Goal: Transaction & Acquisition: Purchase product/service

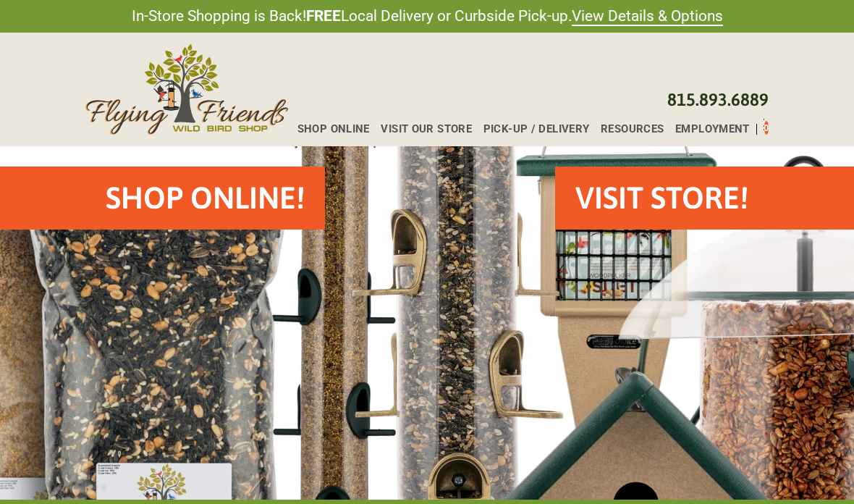
click at [185, 215] on h2 "Shop Online!" at bounding box center [205, 198] width 199 height 43
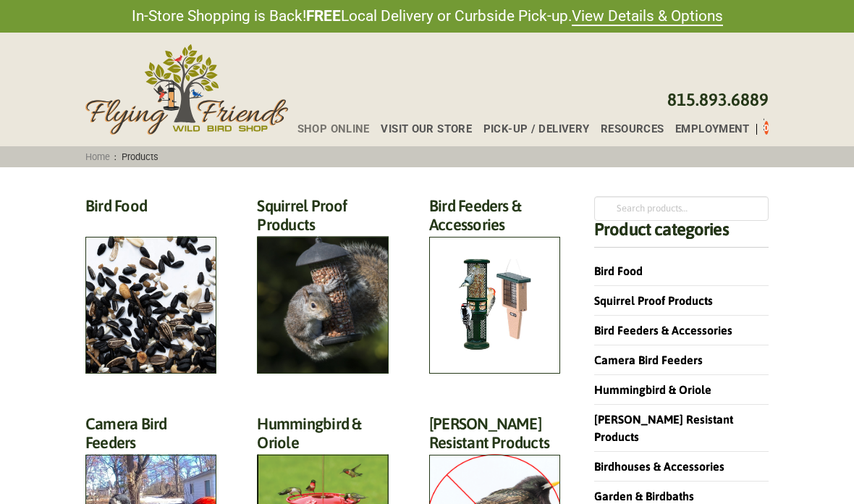
click at [132, 223] on h2 "Bird Food (70)" at bounding box center [150, 209] width 131 height 27
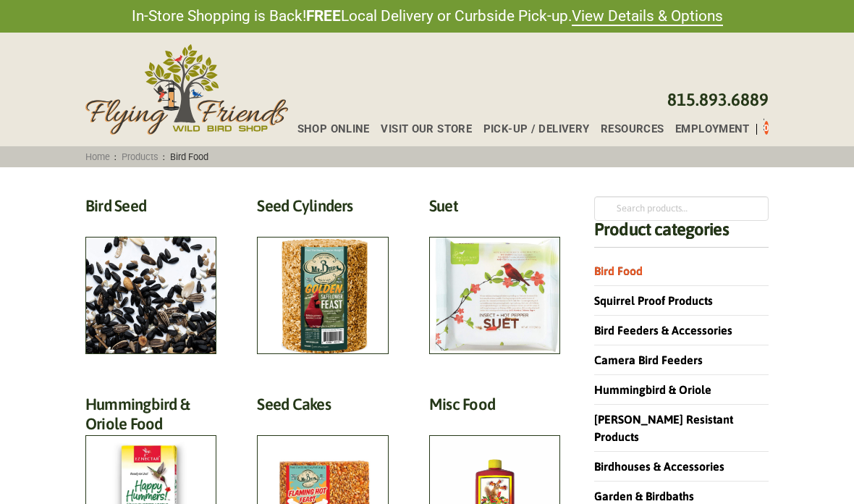
click at [510, 223] on h2 "Suet (18)" at bounding box center [494, 209] width 131 height 27
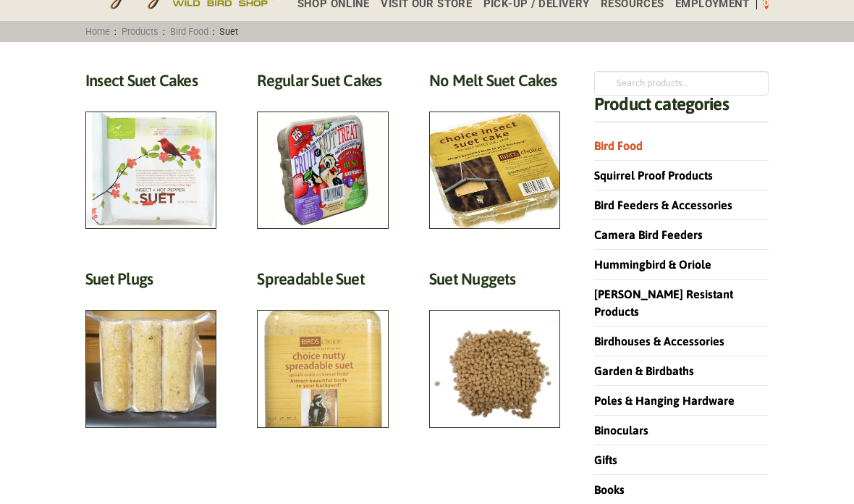
scroll to position [119, 0]
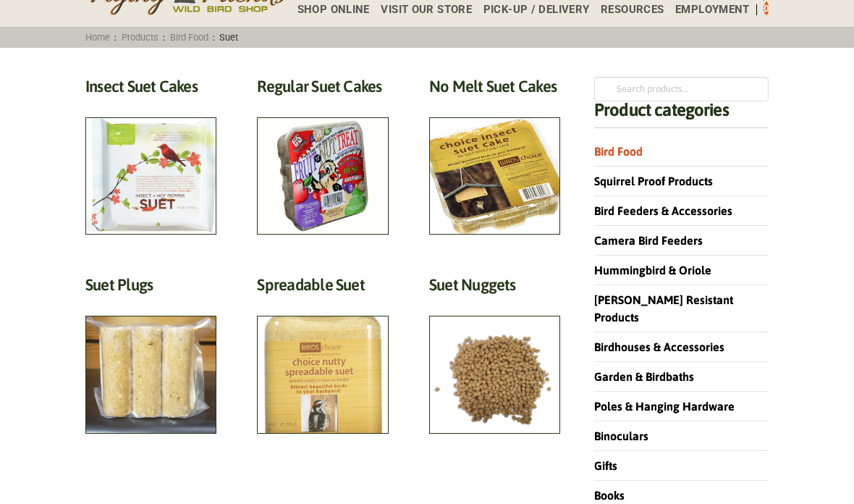
click at [131, 104] on h2 "Insect Suet Cakes (5)" at bounding box center [150, 90] width 131 height 27
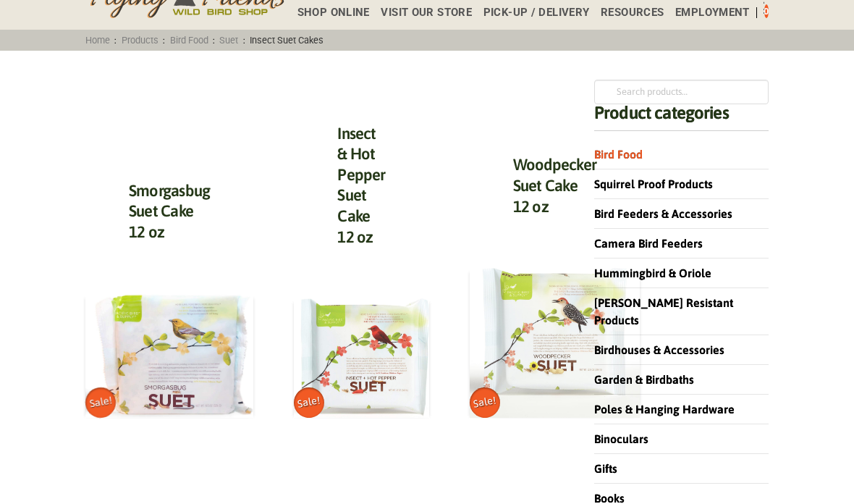
scroll to position [117, 0]
click at [162, 359] on img at bounding box center [169, 356] width 168 height 124
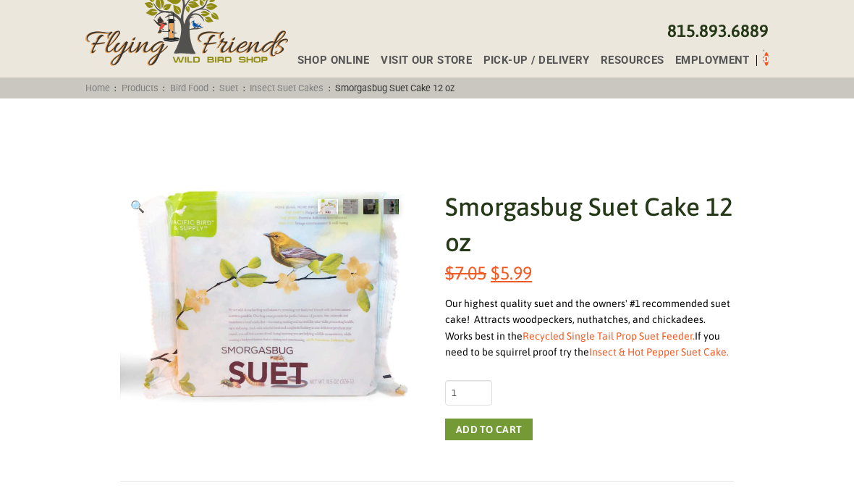
scroll to position [94, 0]
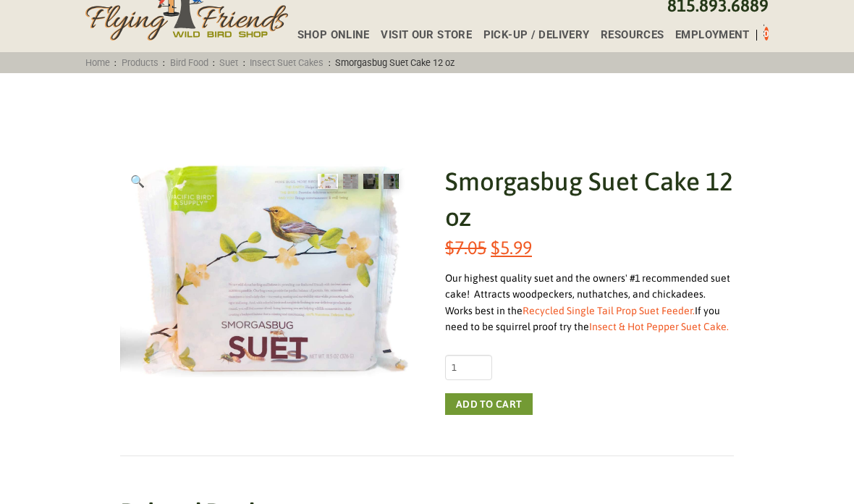
click at [628, 321] on link "Insect & Hot Pepper Suet Cake." at bounding box center [659, 327] width 140 height 12
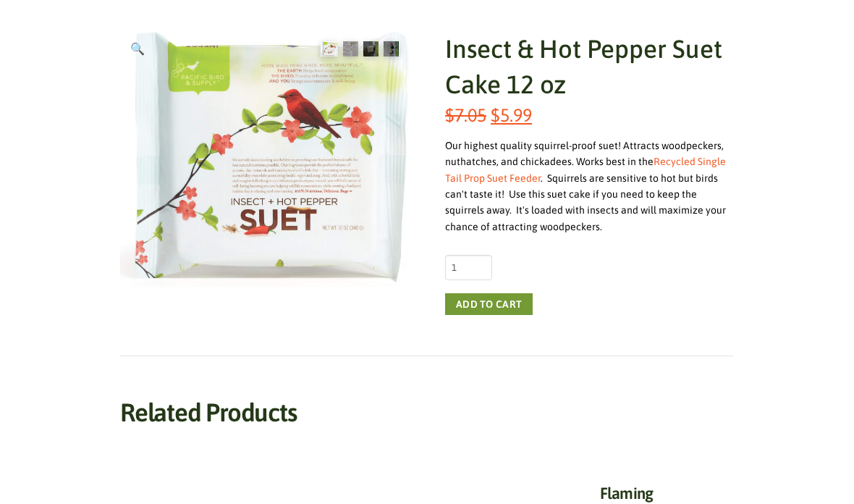
scroll to position [227, 0]
click at [701, 164] on link "Recycled Single Tail Prop Suet Feeder" at bounding box center [585, 170] width 281 height 28
click at [512, 310] on button "Add to cart" at bounding box center [489, 304] width 88 height 22
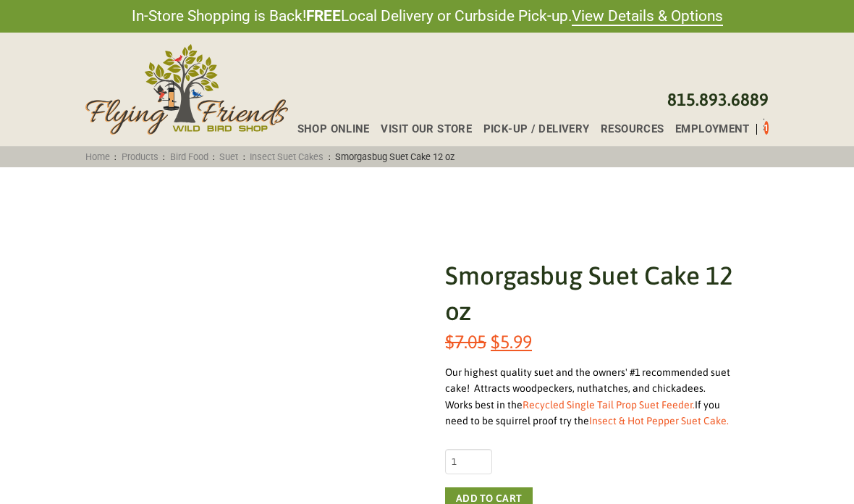
scroll to position [152, 0]
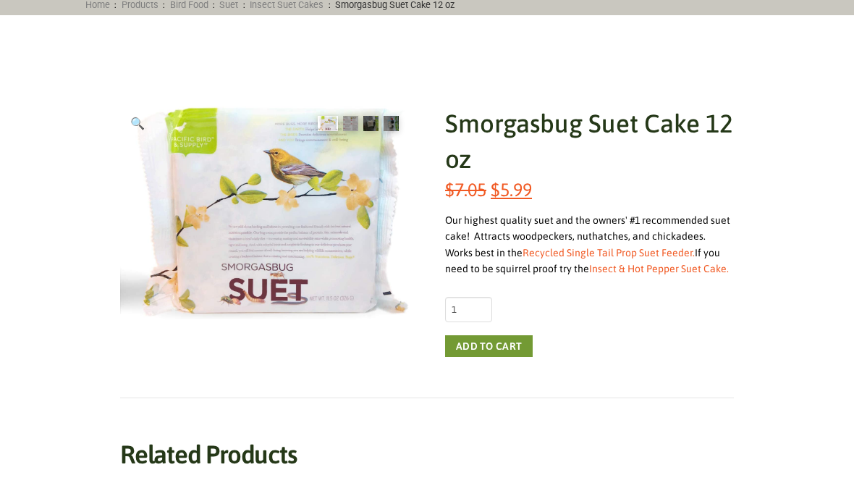
click at [497, 348] on button "Add to cart" at bounding box center [489, 346] width 88 height 22
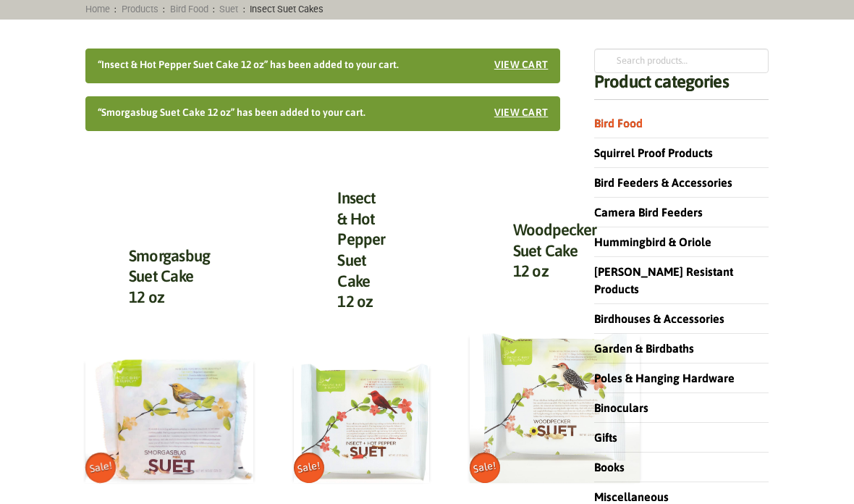
scroll to position [126, 0]
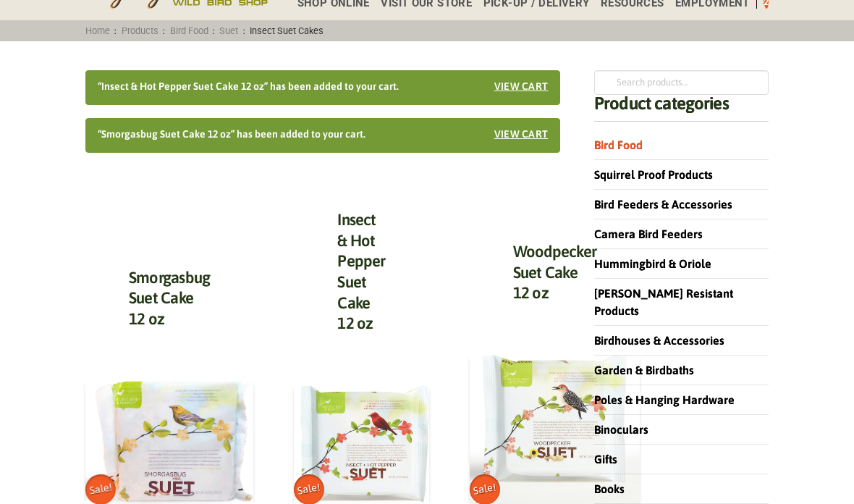
click at [532, 88] on link "View cart" at bounding box center [521, 86] width 54 height 15
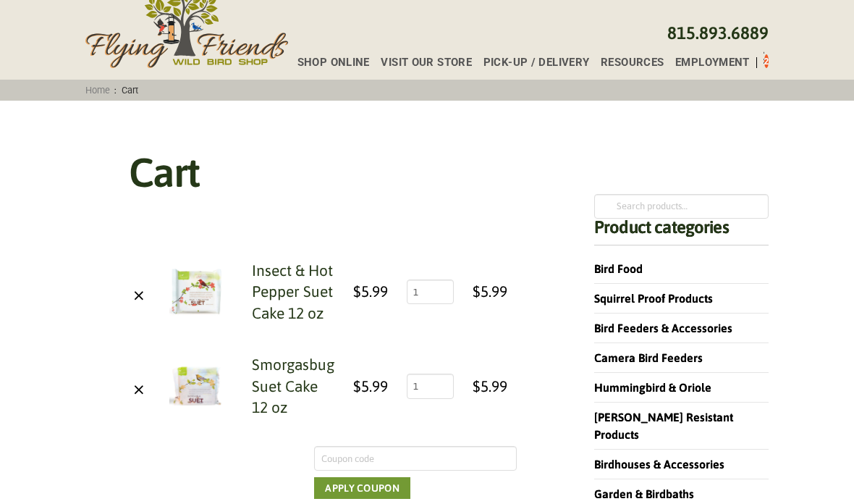
scroll to position [67, 0]
click at [148, 297] on link "×" at bounding box center [139, 292] width 20 height 20
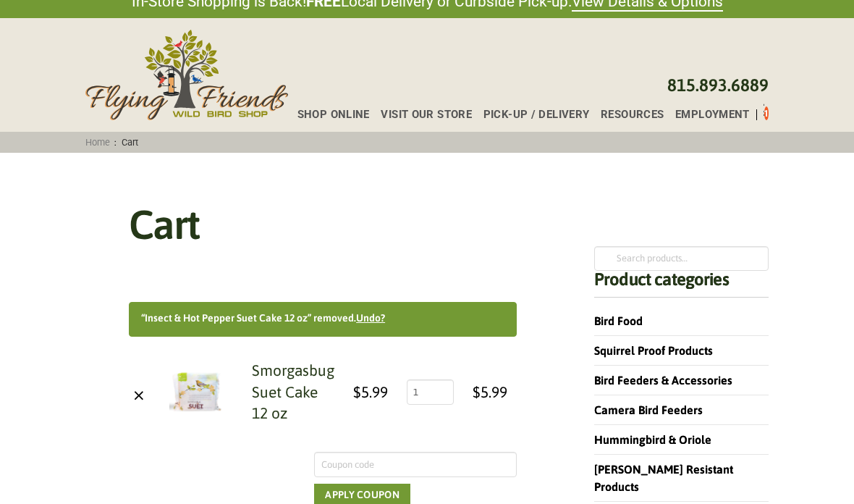
scroll to position [0, 0]
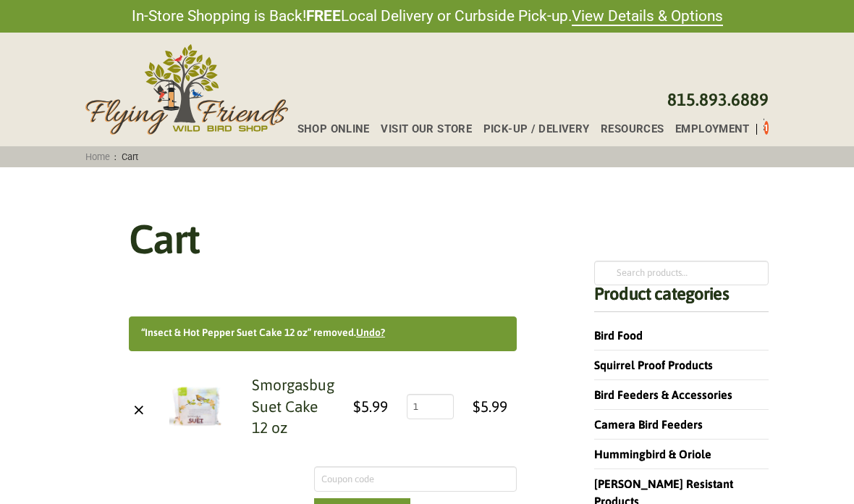
click at [638, 340] on link "Bird Food" at bounding box center [618, 335] width 48 height 13
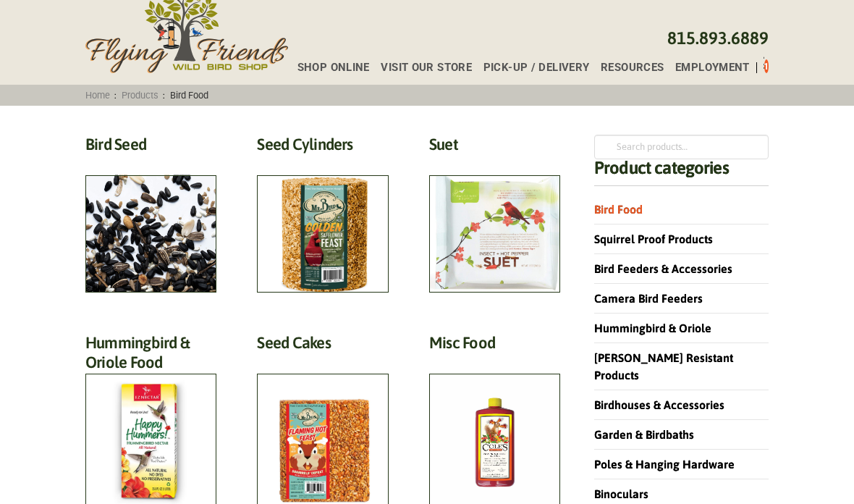
scroll to position [63, 0]
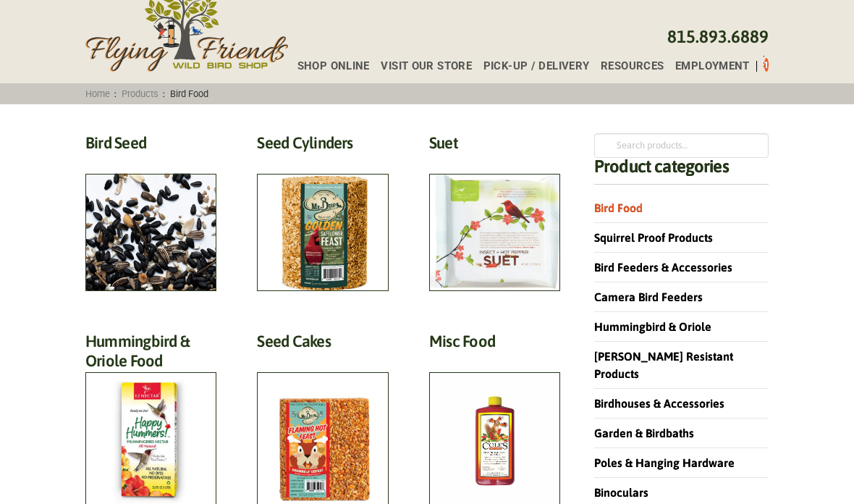
click at [515, 160] on h2 "Suet (18)" at bounding box center [494, 146] width 131 height 27
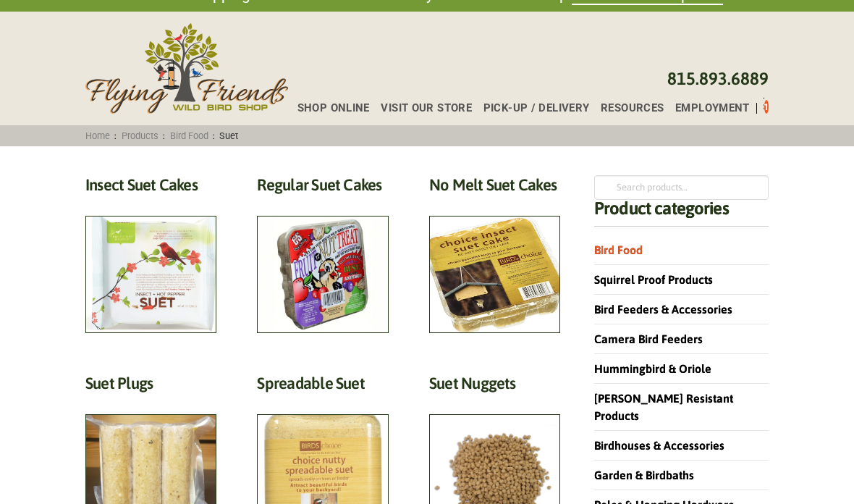
scroll to position [21, 0]
click at [336, 202] on h2 "Regular Suet Cakes (4)" at bounding box center [322, 188] width 131 height 27
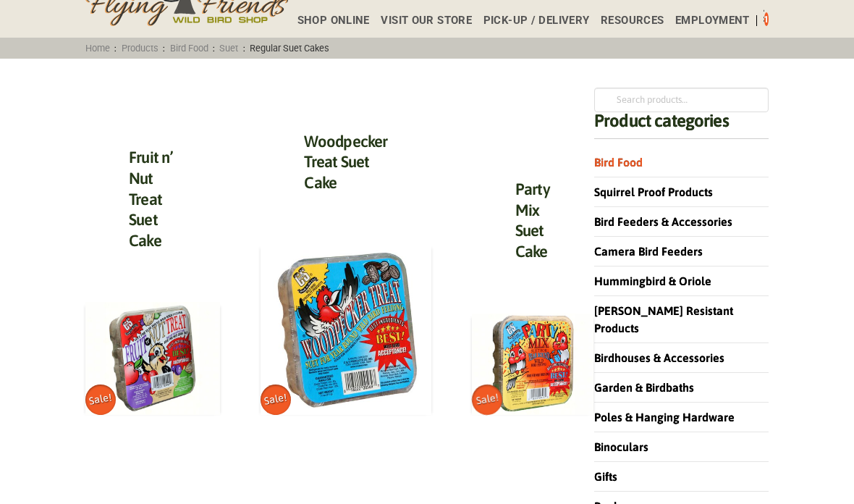
scroll to position [109, 0]
click at [165, 363] on img at bounding box center [152, 358] width 135 height 112
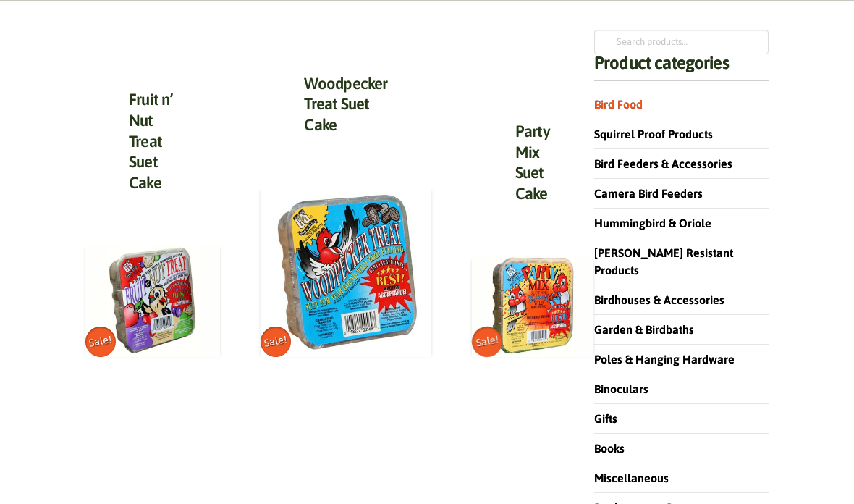
click at [630, 105] on link "Bird Food" at bounding box center [618, 104] width 48 height 13
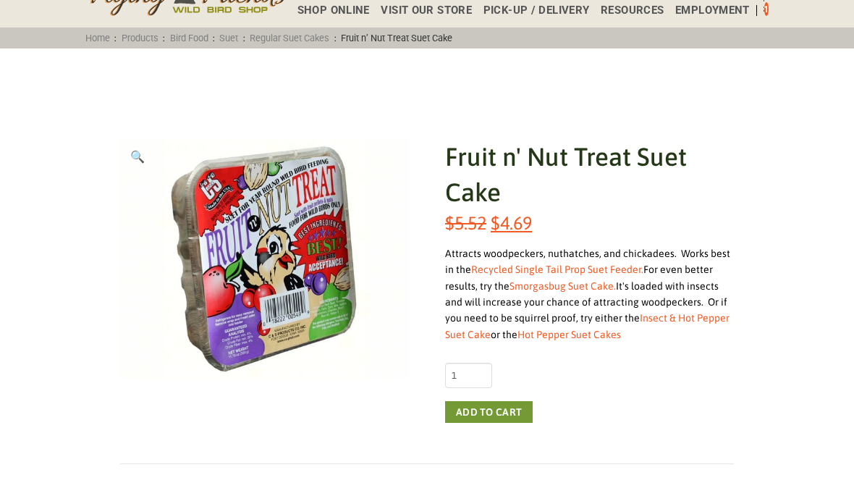
scroll to position [119, 0]
click at [515, 418] on button "Add to cart" at bounding box center [489, 412] width 88 height 22
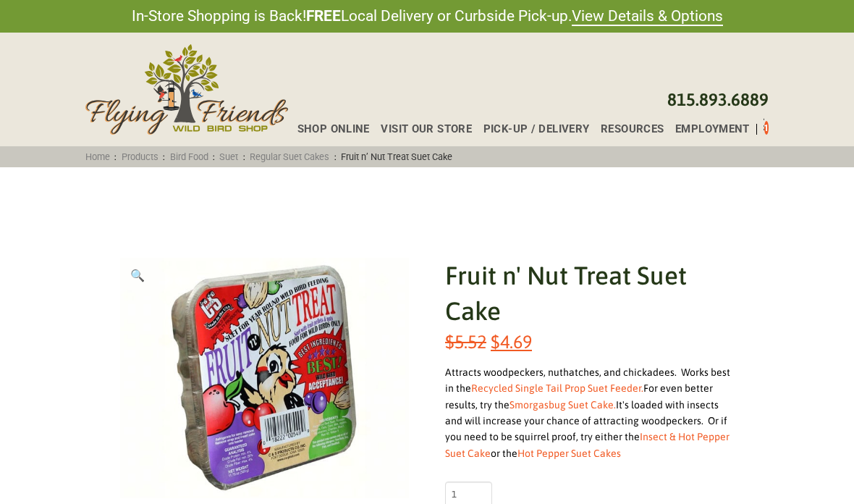
scroll to position [177, 0]
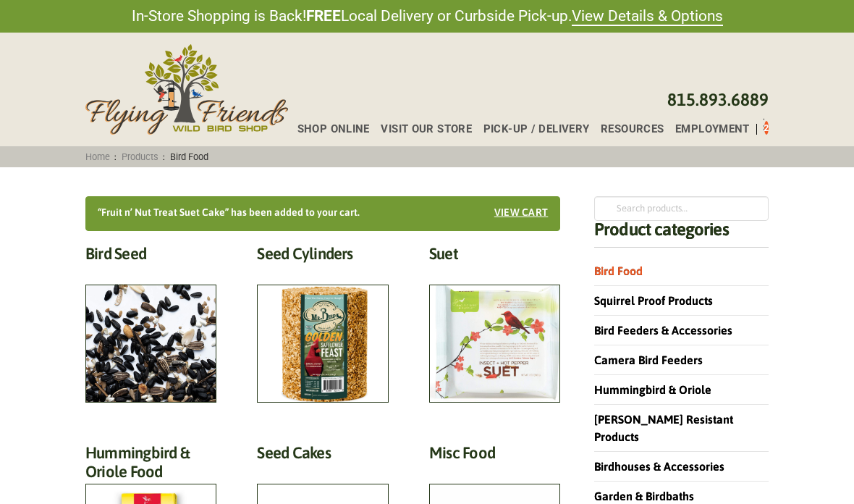
click at [176, 271] on h2 "Bird Seed (30)" at bounding box center [150, 257] width 131 height 27
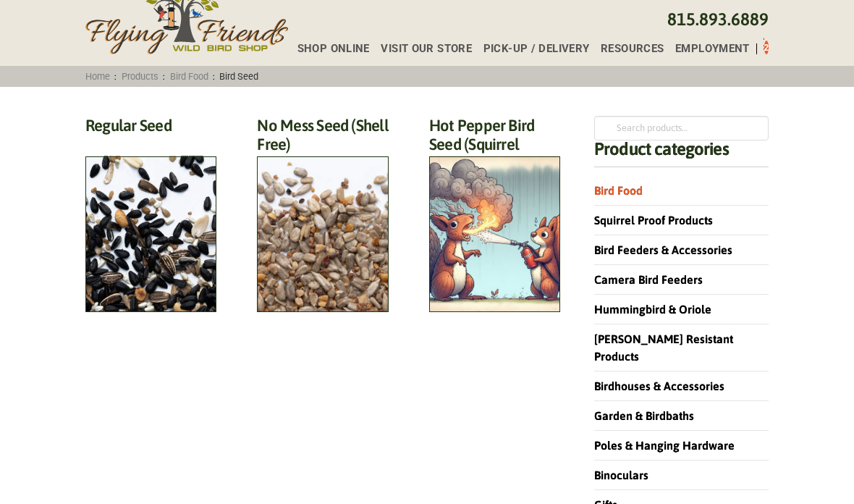
scroll to position [83, 0]
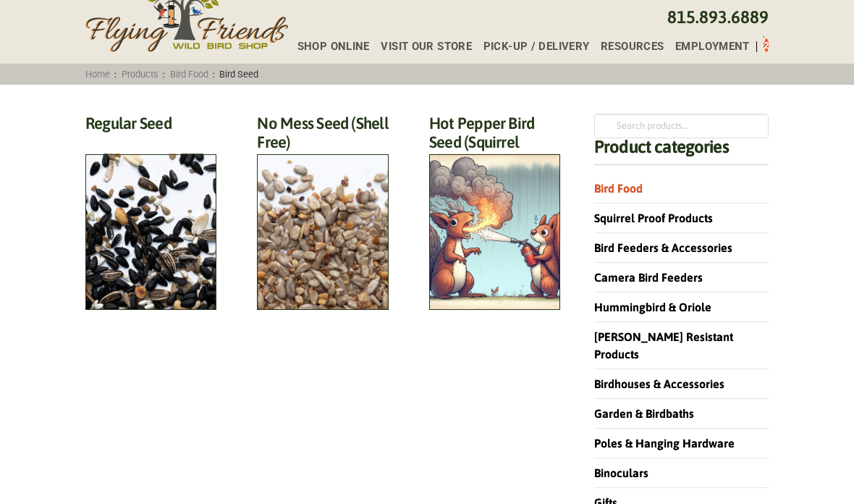
click at [336, 160] on h2 "No Mess Seed (Shell Free) (8)" at bounding box center [322, 137] width 131 height 46
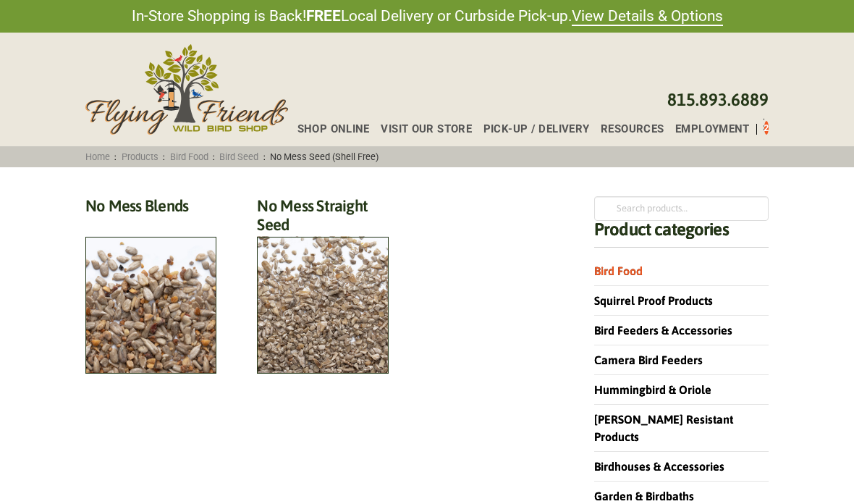
click at [138, 223] on h2 "No Mess Blends (4)" at bounding box center [150, 209] width 131 height 27
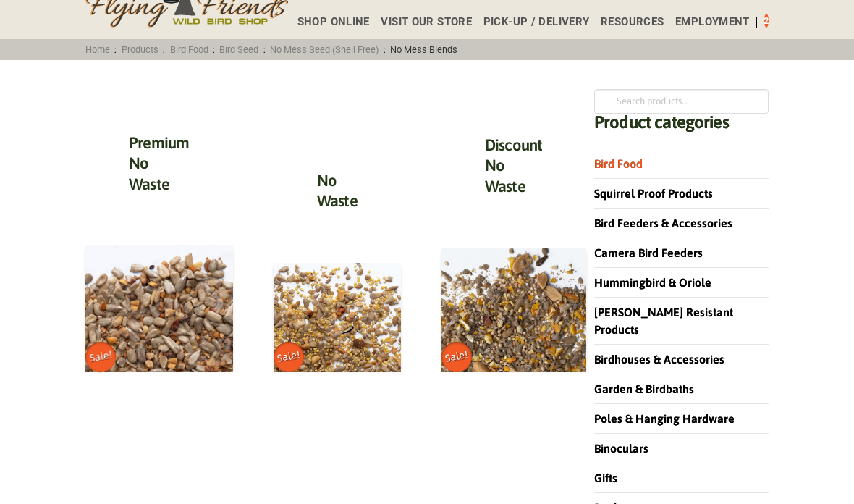
scroll to position [114, 0]
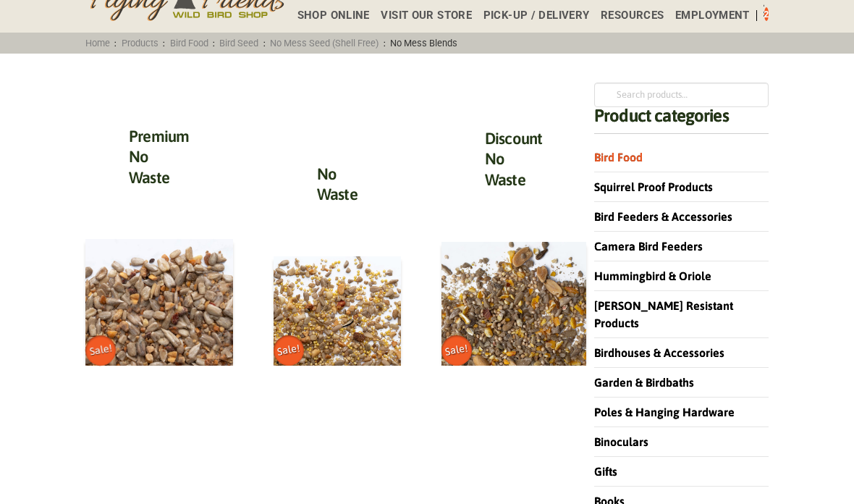
click at [153, 324] on img at bounding box center [159, 302] width 148 height 127
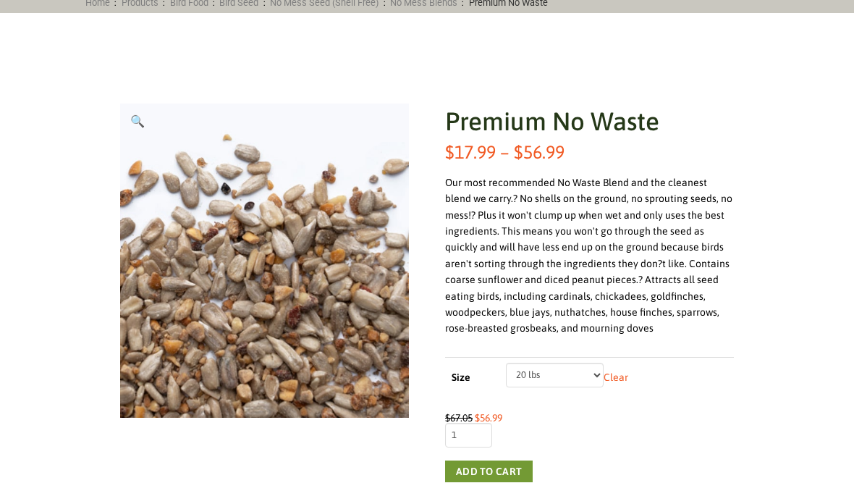
scroll to position [154, 0]
click at [604, 379] on link "Clear" at bounding box center [616, 377] width 25 height 12
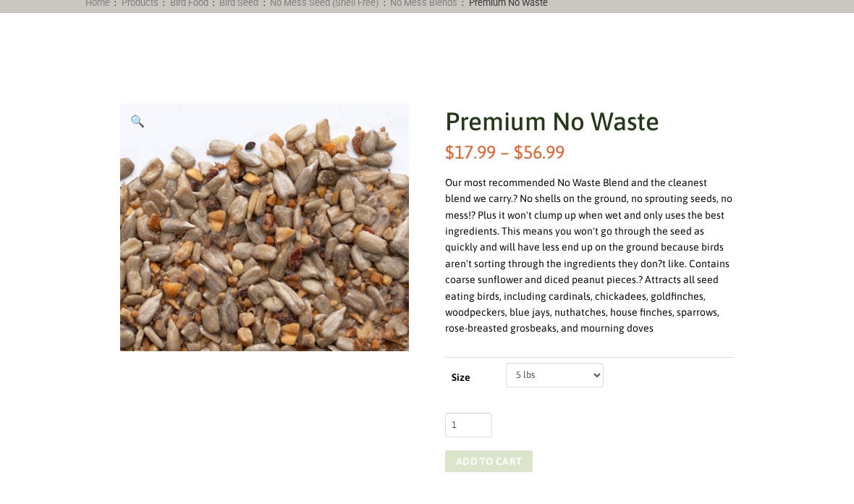
select select "5 lbs"
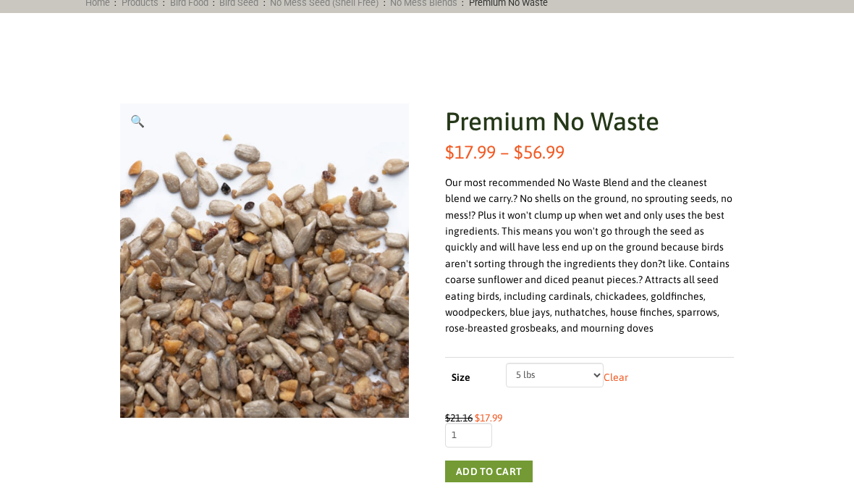
click at [512, 477] on button "Add to cart" at bounding box center [489, 471] width 88 height 22
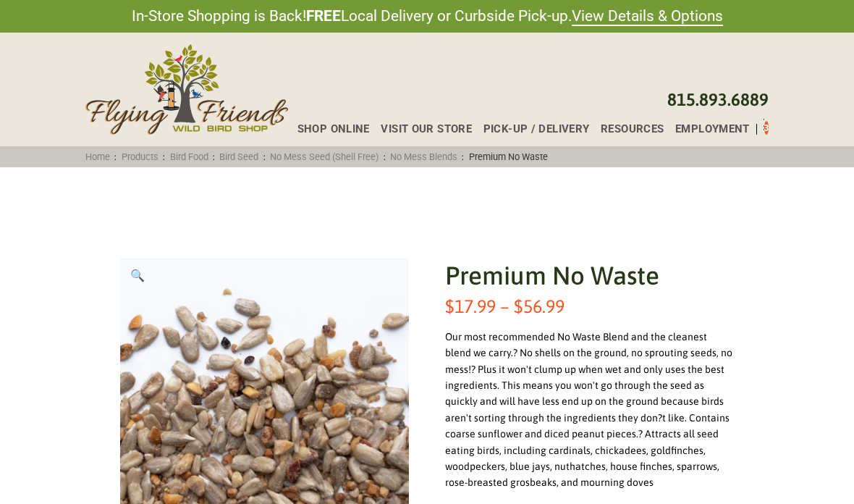
click at [775, 130] on div "Shop Online Visit Our Store Pick-up / Delivery Resources Employment 3 815.893.6…" at bounding box center [427, 90] width 854 height 114
click at [774, 129] on div "Shop Online Visit Our Store Pick-up / Delivery Resources Employment 3 815.893.6…" at bounding box center [427, 90] width 854 height 114
click at [780, 137] on div "Shop Online Visit Our Store Pick-up / Delivery Resources Employment 3 815.893.6…" at bounding box center [427, 90] width 854 height 114
click at [779, 127] on div "Shop Online Visit Our Store Pick-up / Delivery Resources Employment 3 815.893.6…" at bounding box center [427, 90] width 854 height 114
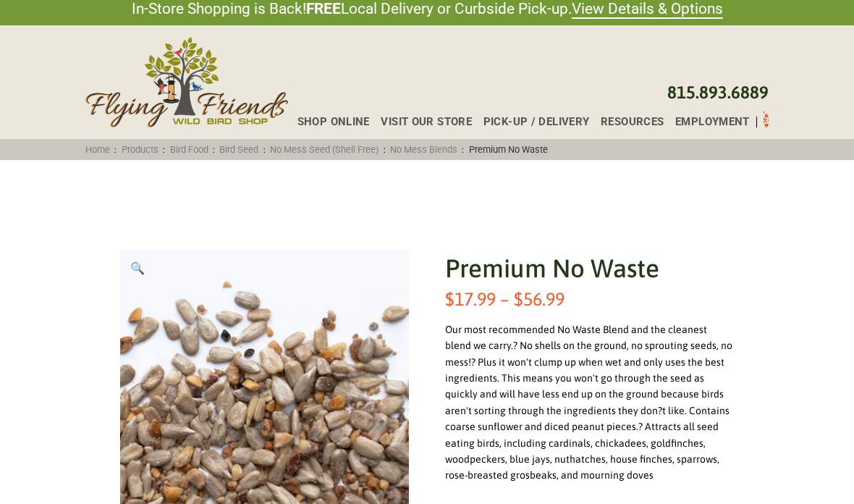
scroll to position [7, 0]
click at [778, 122] on div "Shop Online Visit Our Store Pick-up / Delivery Resources Employment 3 815.893.6…" at bounding box center [427, 83] width 854 height 114
click at [764, 116] on div "Toggle Off Canvas Content" at bounding box center [764, 119] width 1 height 17
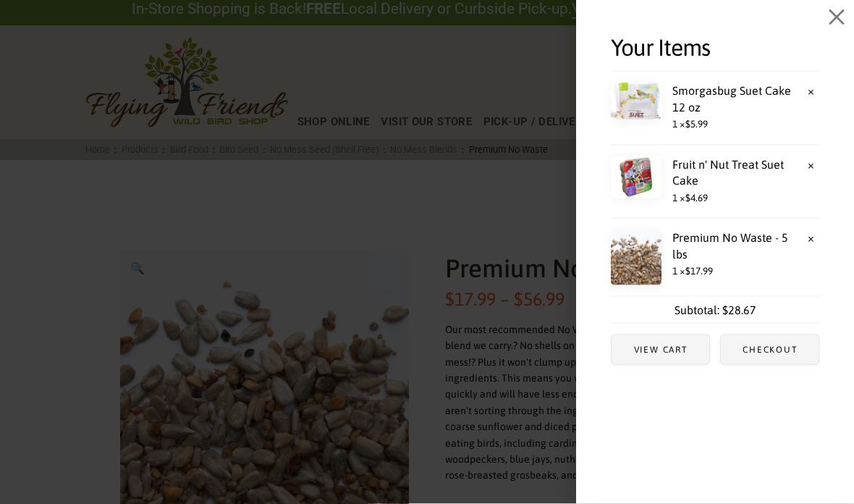
scroll to position [7, 0]
click at [761, 126] on span "1 × $ 5.99" at bounding box center [715, 124] width 208 height 19
click at [671, 360] on span "View cart" at bounding box center [661, 349] width 98 height 29
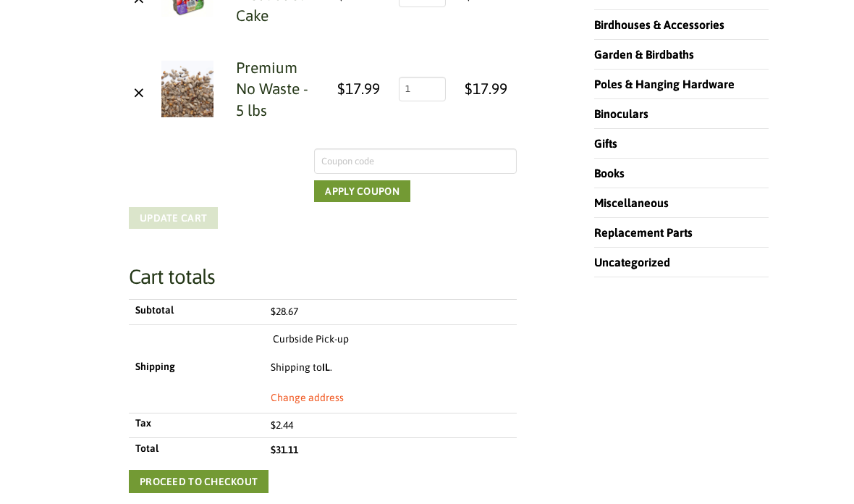
scroll to position [512, 0]
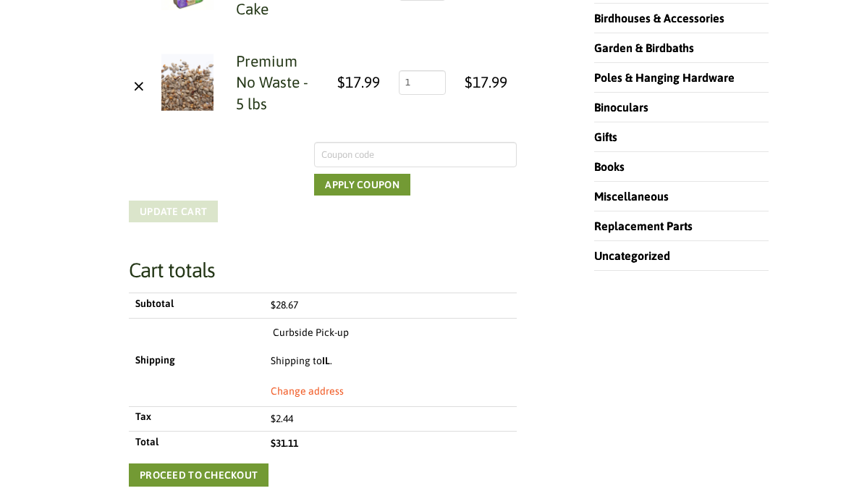
click at [240, 476] on link "Proceed to checkout" at bounding box center [199, 474] width 140 height 23
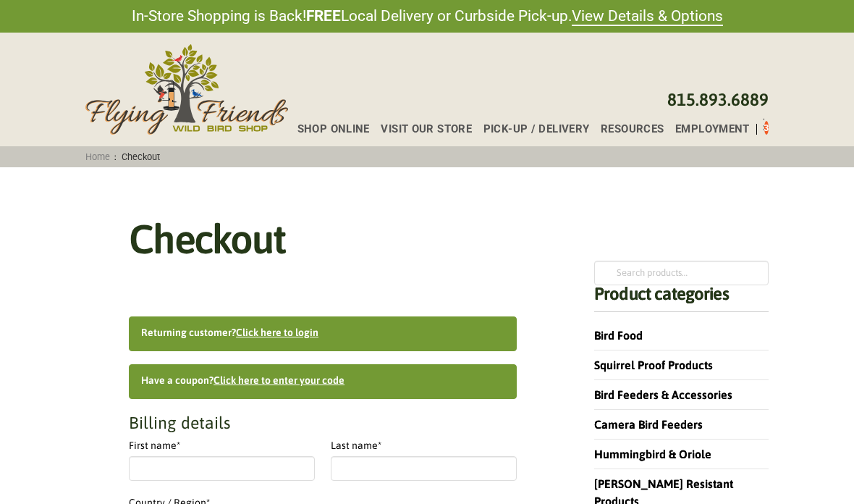
select select "IL"
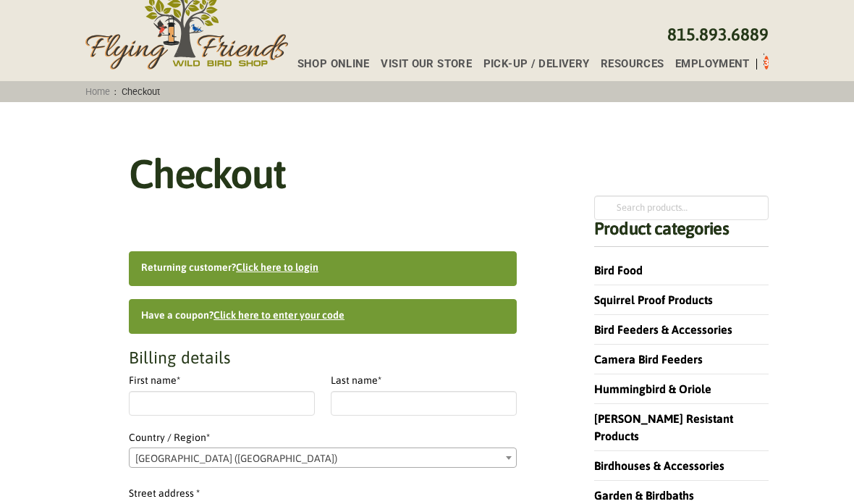
scroll to position [69, 0]
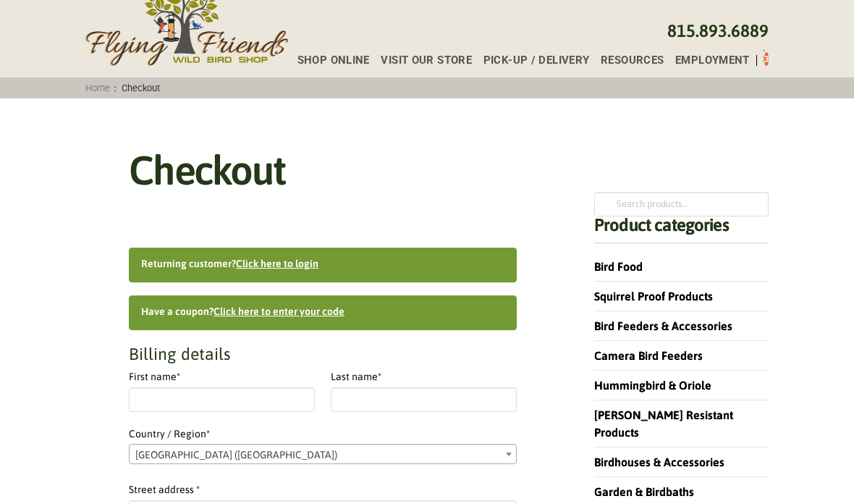
click at [285, 269] on link "Click here to login" at bounding box center [277, 264] width 83 height 12
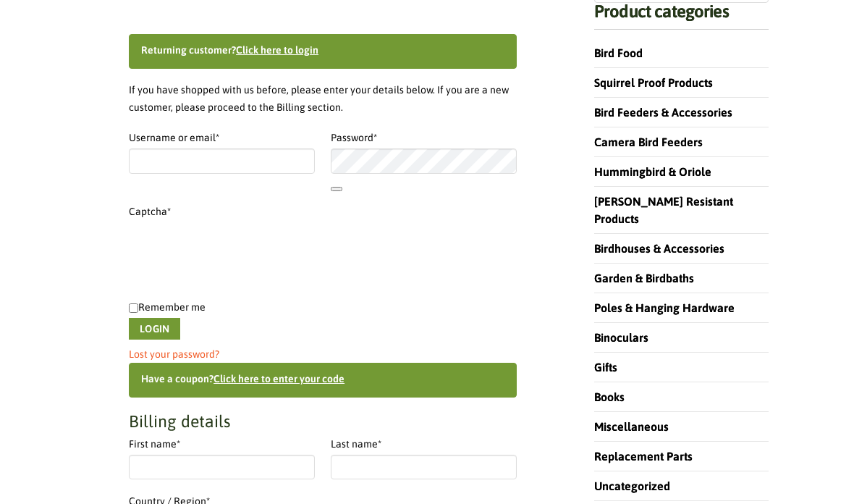
scroll to position [328, 0]
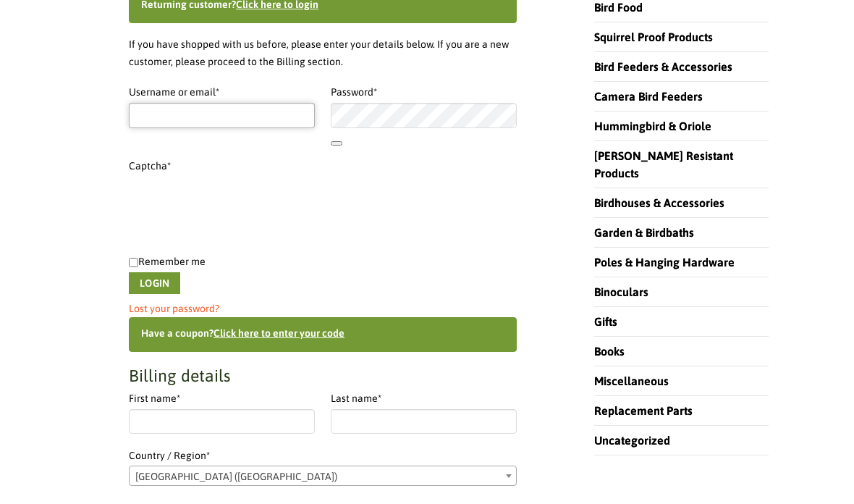
click at [169, 126] on input "Username or email * Required" at bounding box center [222, 115] width 186 height 25
type input "Kslin321@gmail.com"
click at [179, 282] on button "Login" at bounding box center [154, 283] width 51 height 22
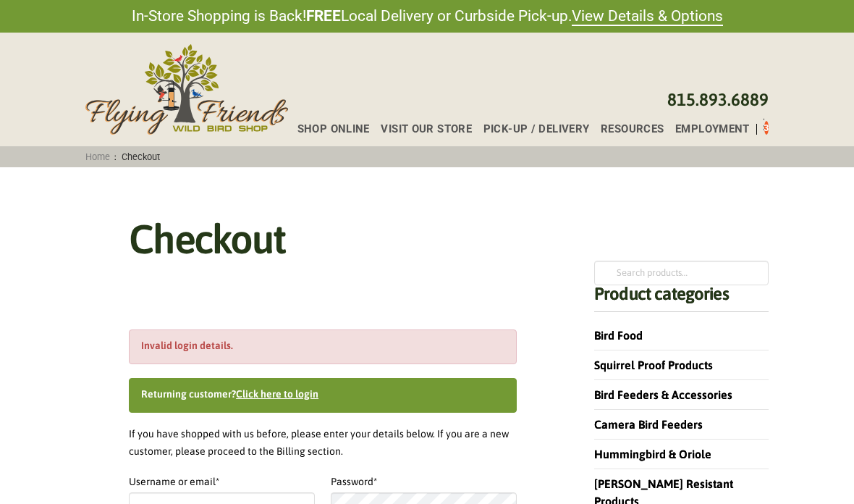
select select "IL"
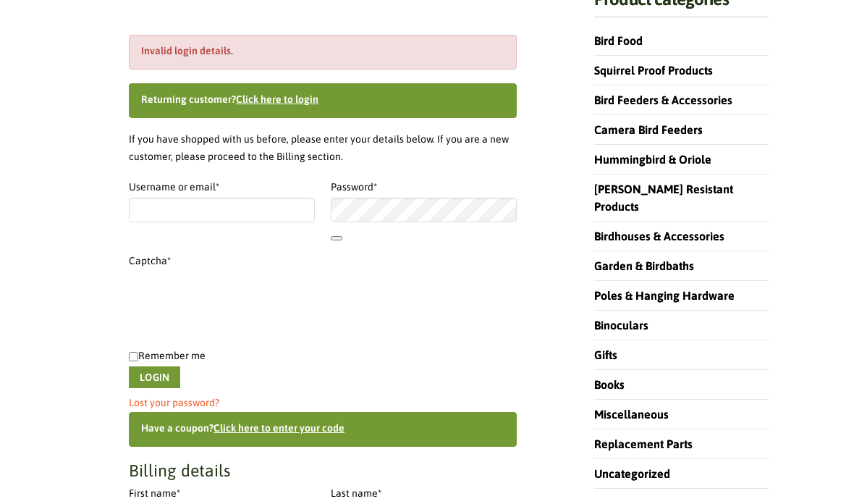
scroll to position [298, 0]
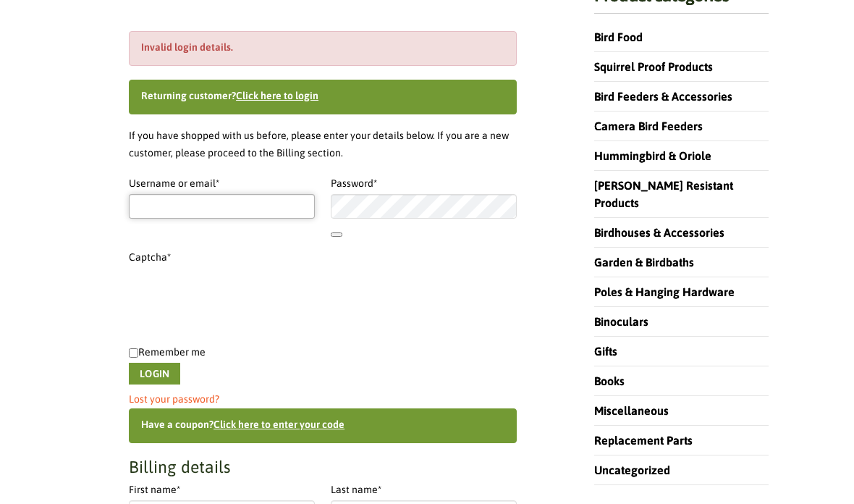
click at [172, 208] on input "Username or email * Required" at bounding box center [222, 206] width 186 height 25
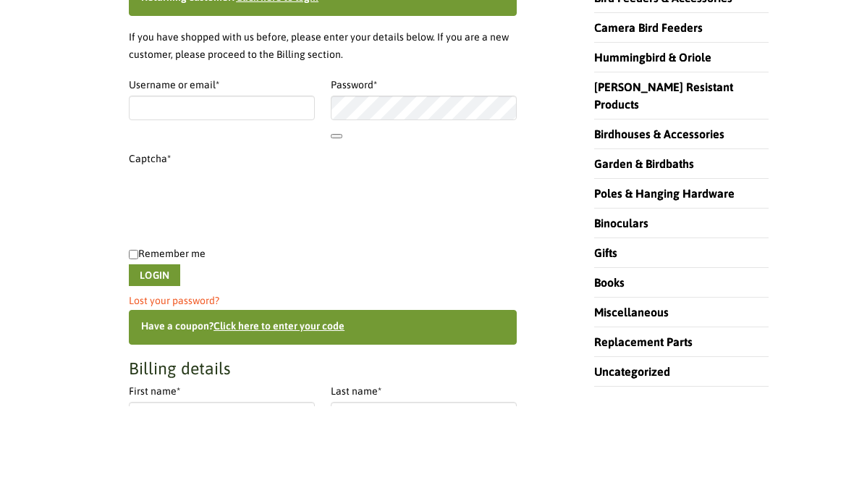
type input "kslin321@gmail.com"
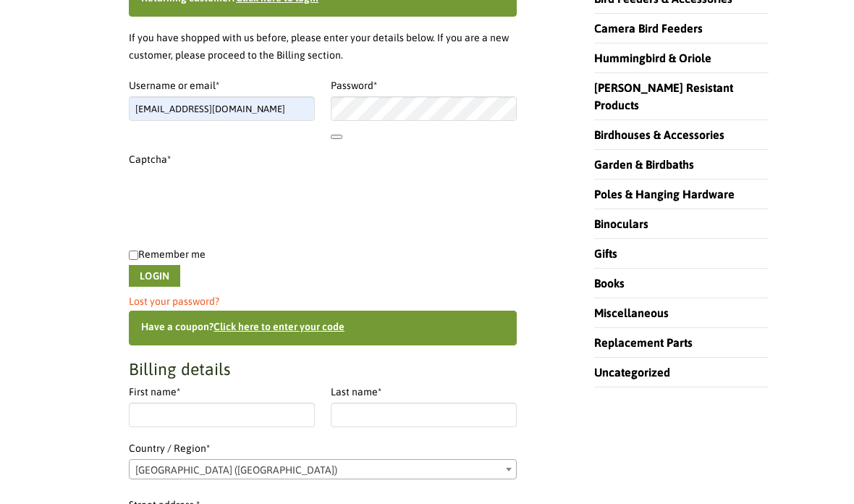
scroll to position [397, 0]
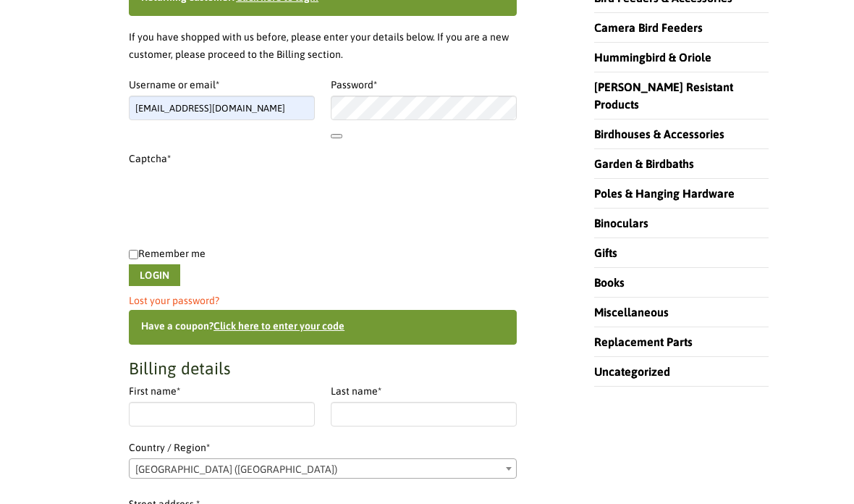
click at [174, 276] on button "Login" at bounding box center [154, 275] width 51 height 22
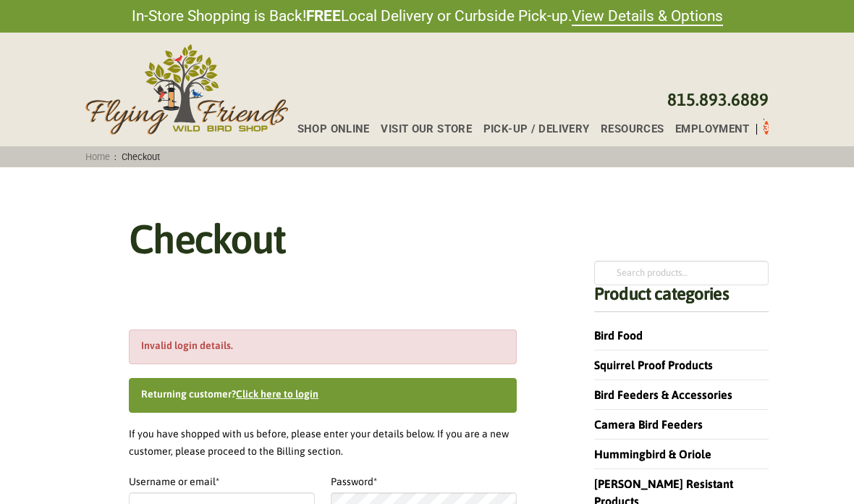
select select "IL"
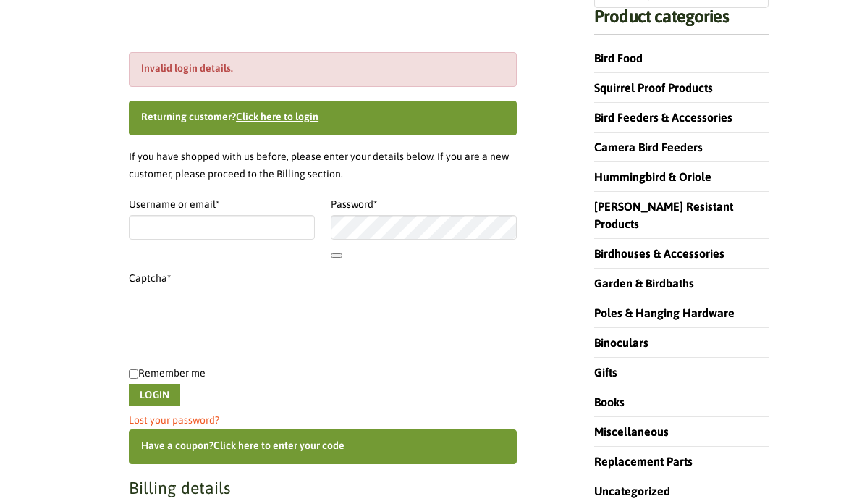
scroll to position [277, 0]
click at [212, 423] on link "Lost your password?" at bounding box center [174, 420] width 90 height 12
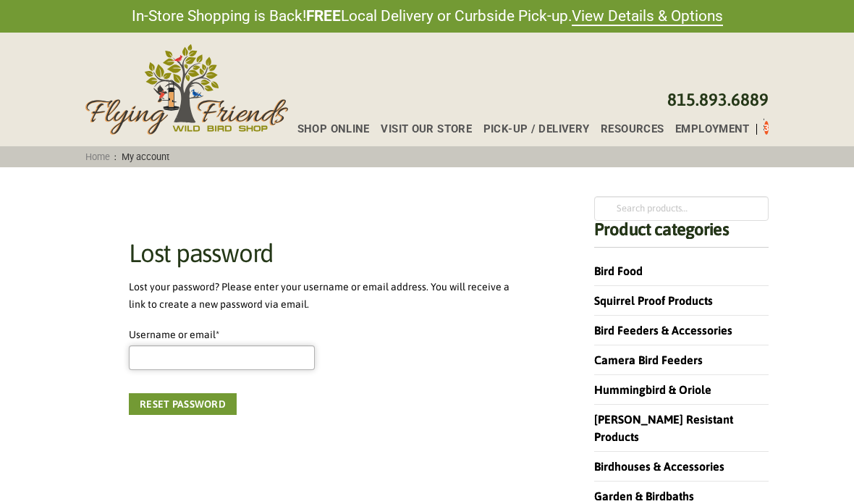
click at [157, 361] on input "Username or email * Required" at bounding box center [222, 357] width 186 height 25
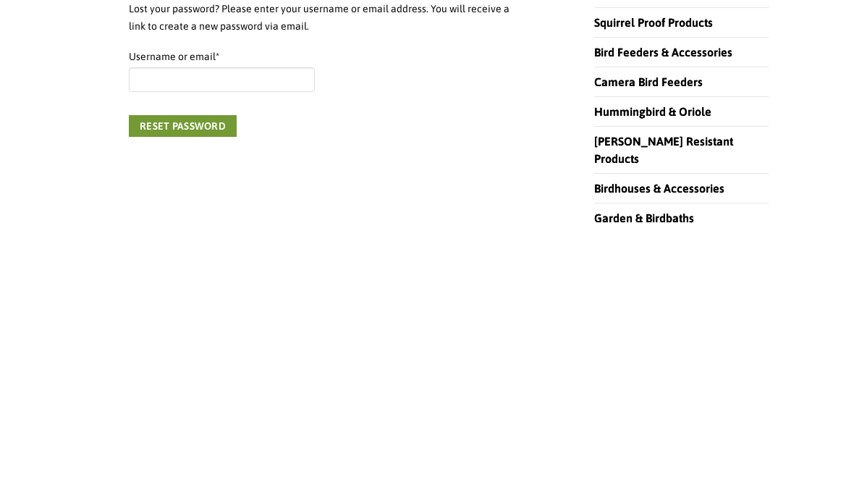
type input "[EMAIL_ADDRESS][DOMAIN_NAME]"
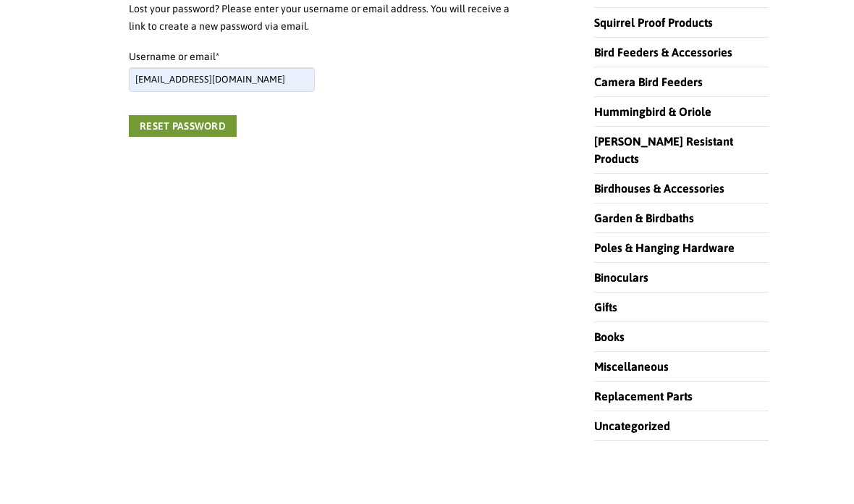
click at [199, 130] on button "Reset password" at bounding box center [183, 126] width 108 height 22
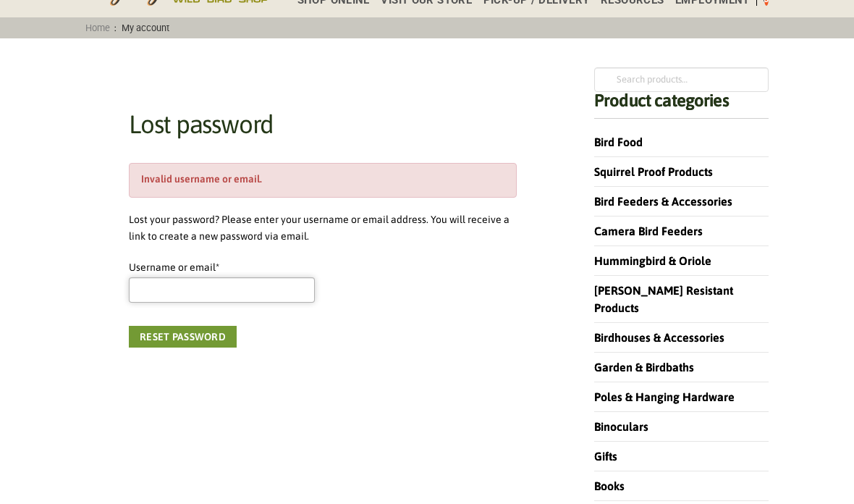
click at [157, 293] on input "Username or email * Required" at bounding box center [222, 290] width 186 height 25
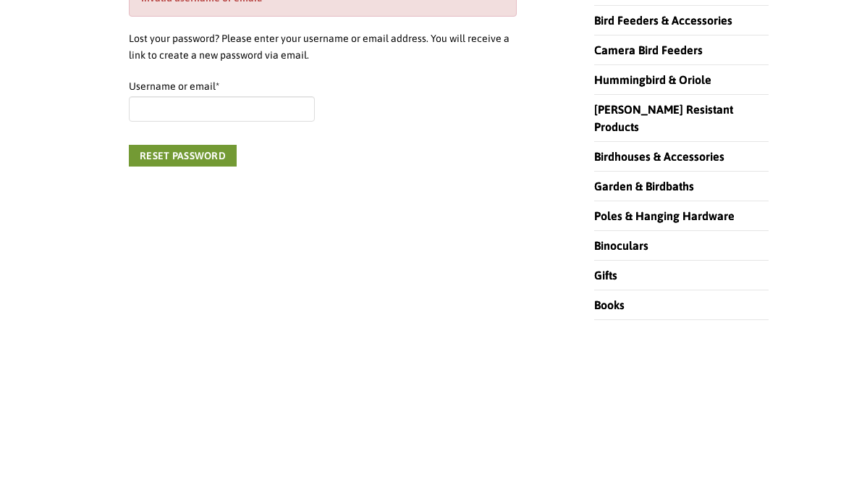
type input "[EMAIL_ADDRESS][DOMAIN_NAME]"
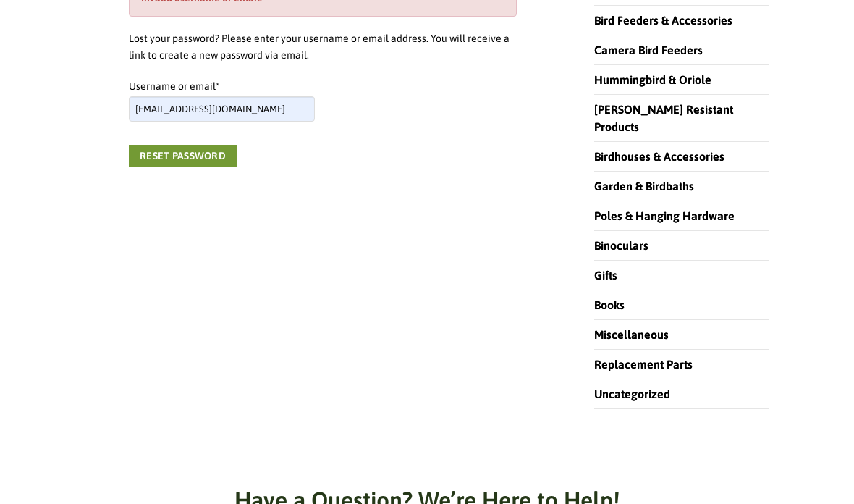
click at [186, 164] on button "Reset password" at bounding box center [183, 156] width 108 height 22
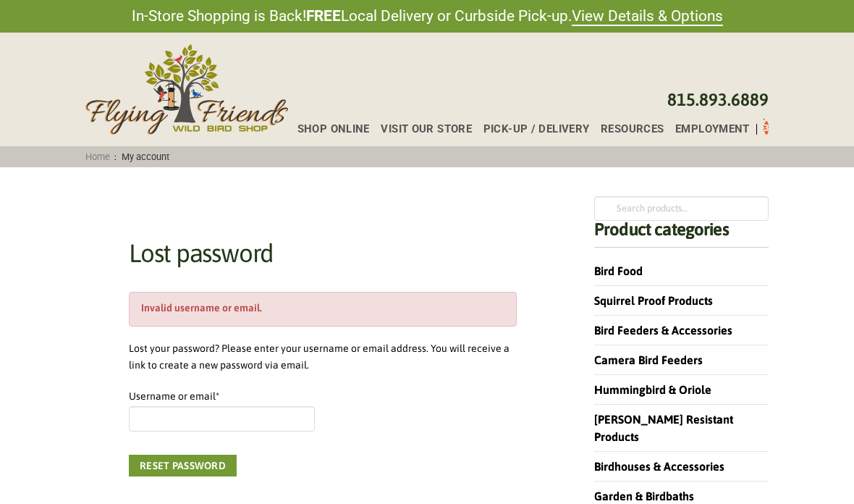
click at [774, 131] on div "Shop Online Visit Our Store Pick-up / Delivery Resources Employment [PHONE_NUMB…" at bounding box center [427, 90] width 854 height 114
click at [780, 131] on div "Shop Online Visit Our Store Pick-up / Delivery Resources Employment [PHONE_NUMB…" at bounding box center [427, 90] width 854 height 114
click at [772, 132] on div "Shop Online Visit Our Store Pick-up / Delivery Resources Employment 3" at bounding box center [528, 126] width 491 height 28
click at [782, 127] on div "Shop Online Visit Our Store Pick-up / Delivery Resources Employment [PHONE_NUMB…" at bounding box center [427, 90] width 854 height 114
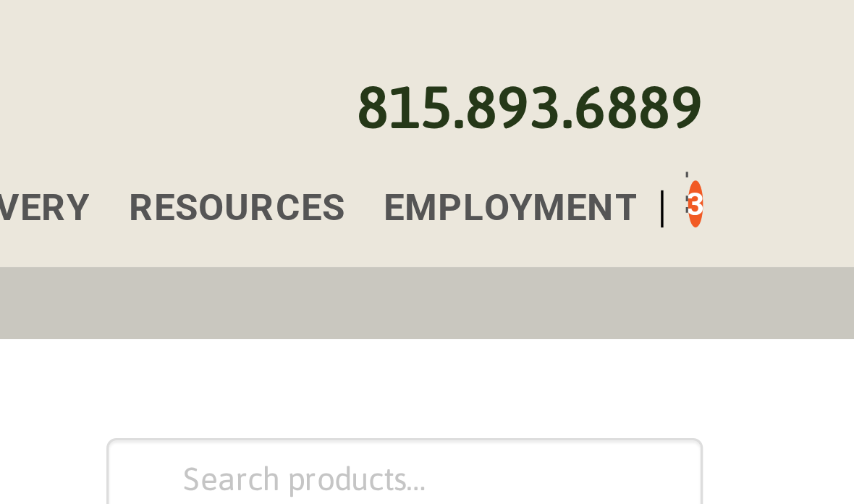
click at [283, 112] on div "Shop Online Visit Our Store Pick-up / Delivery Resources Employment 3" at bounding box center [528, 126] width 491 height 28
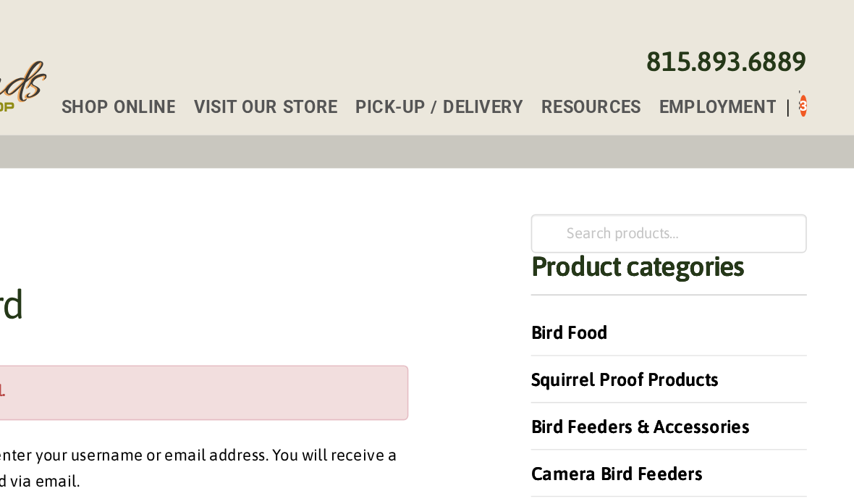
click at [515, 71] on div "Shop Online Visit Our Store Pick-up / Delivery Resources Employment 3 815.893.6…" at bounding box center [427, 90] width 854 height 114
click at [519, 72] on div "Shop Online Visit Our Store Pick-up / Delivery Resources Employment 3 815.893.6…" at bounding box center [427, 90] width 854 height 114
click at [515, 71] on div "Shop Online Visit Our Store Pick-up / Delivery Resources Employment 3 815.893.6…" at bounding box center [427, 90] width 854 height 114
click at [515, 112] on div "Shop Online Visit Our Store Pick-up / Delivery Resources Employment 3" at bounding box center [528, 126] width 491 height 28
click at [515, 69] on div "Shop Online Visit Our Store Pick-up / Delivery Resources Employment [PHONE_NUMB…" at bounding box center [427, 90] width 854 height 114
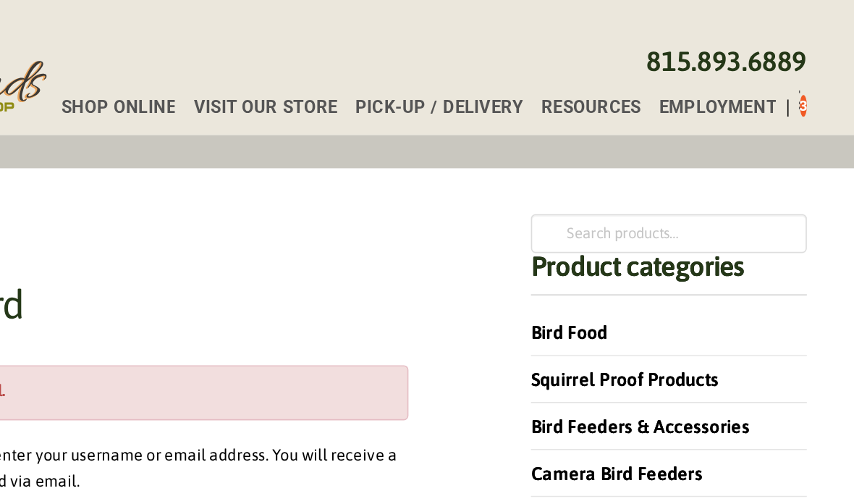
click at [516, 70] on div "Shop Online Visit Our Store Pick-up / Delivery Resources Employment [PHONE_NUMB…" at bounding box center [427, 90] width 854 height 114
click at [518, 71] on div "Shop Online Visit Our Store Pick-up / Delivery Resources Employment [PHONE_NUMB…" at bounding box center [427, 90] width 854 height 114
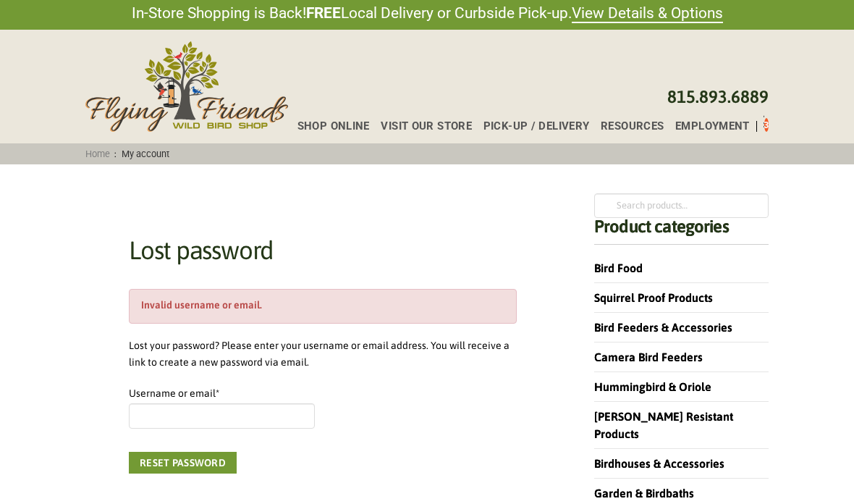
scroll to position [3, 0]
click at [104, 158] on link "Home" at bounding box center [98, 153] width 34 height 11
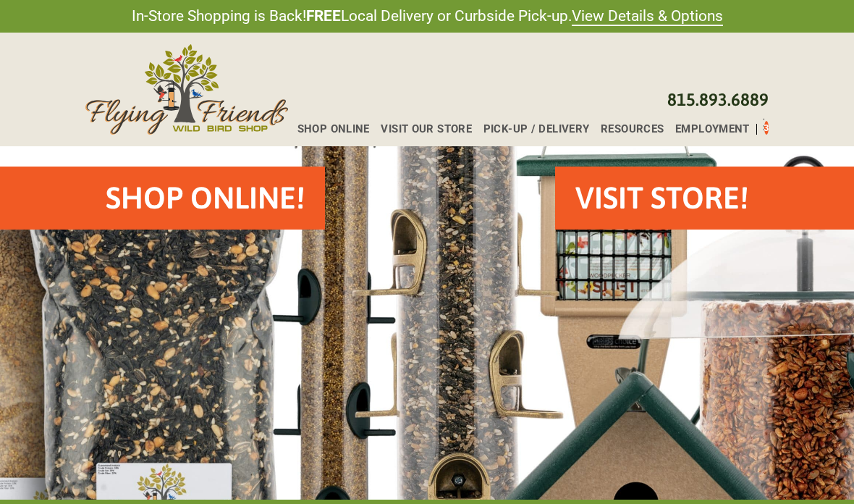
click at [775, 135] on div "Shop Online Visit Our Store Pick-up / Delivery Resources Employment [PHONE_NUMB…" at bounding box center [427, 90] width 854 height 114
click at [764, 132] on div "Toggle Off Canvas Content" at bounding box center [764, 125] width 1 height 17
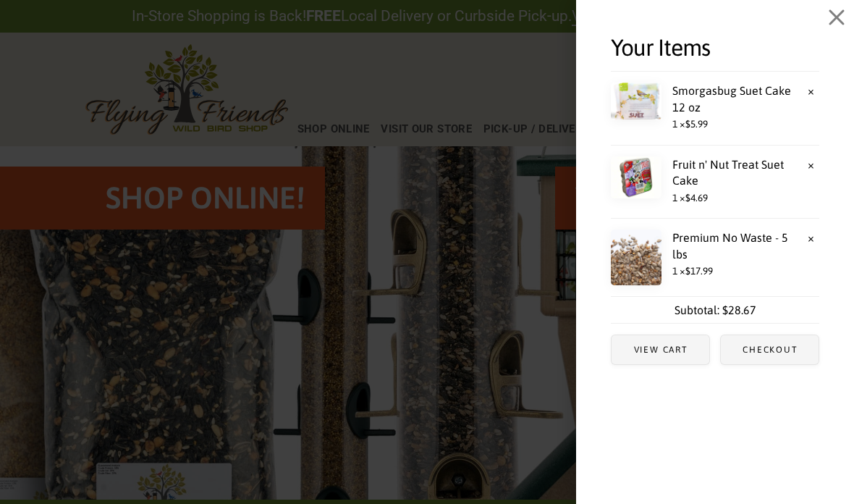
click at [781, 347] on span "Checkout" at bounding box center [770, 349] width 55 height 9
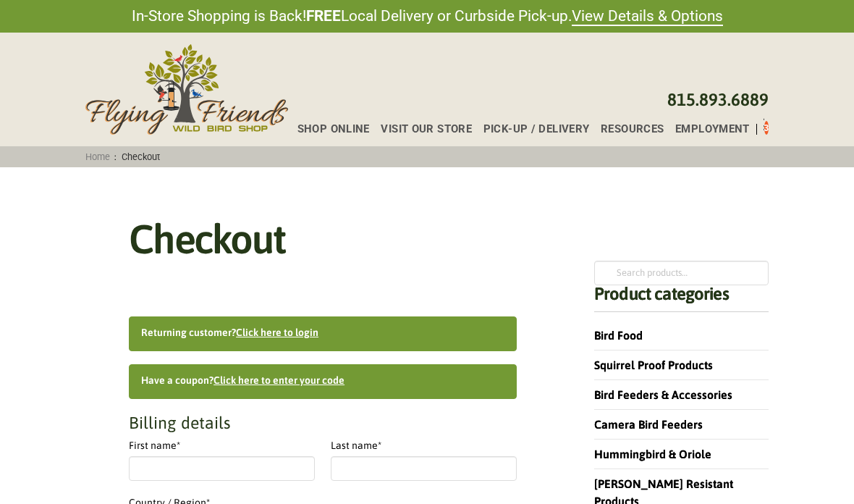
select select "IL"
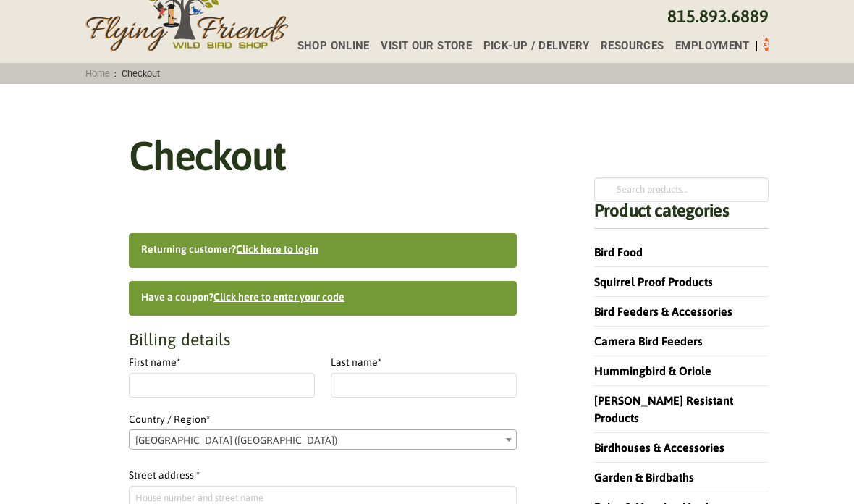
scroll to position [85, 0]
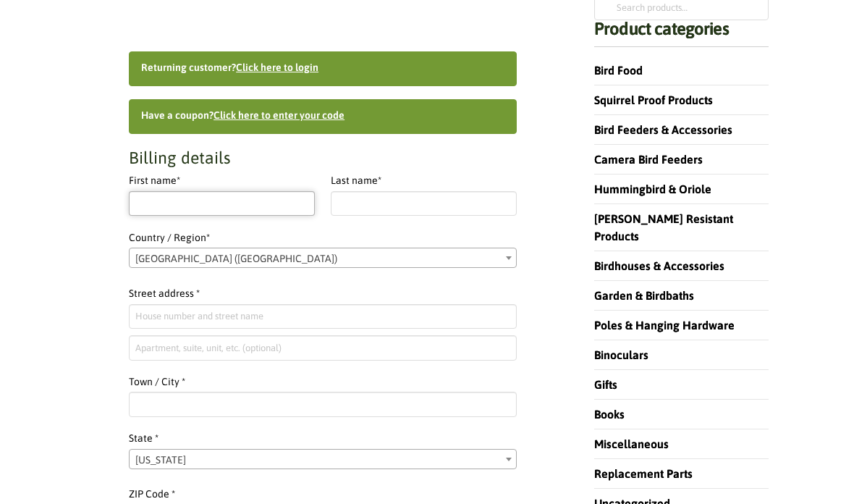
click at [166, 198] on input "First name *" at bounding box center [222, 203] width 186 height 25
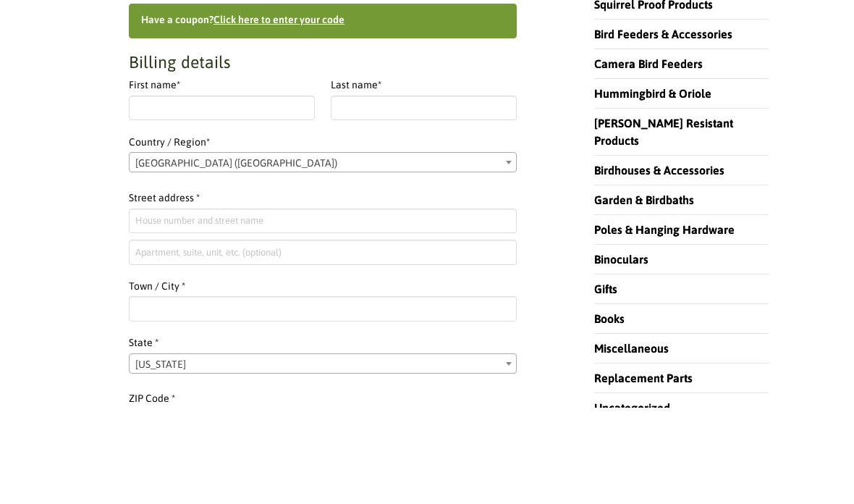
type input "Kathryn"
type input "Linville"
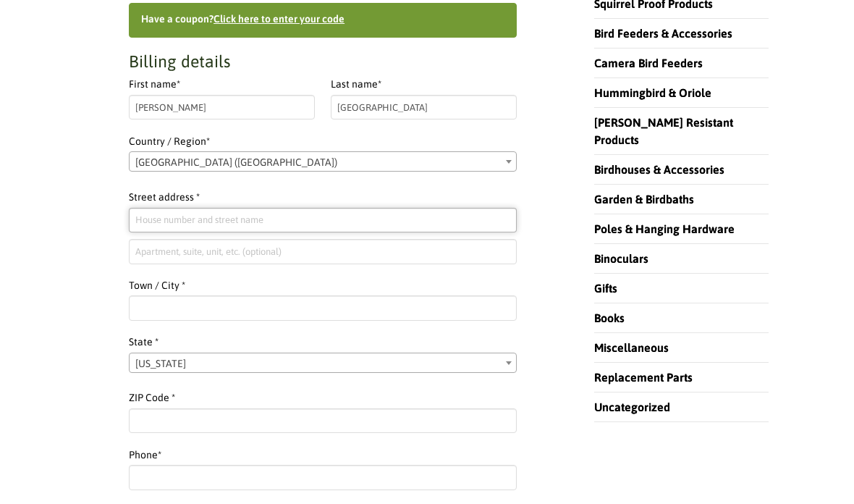
type input "724 Valencia Rd"
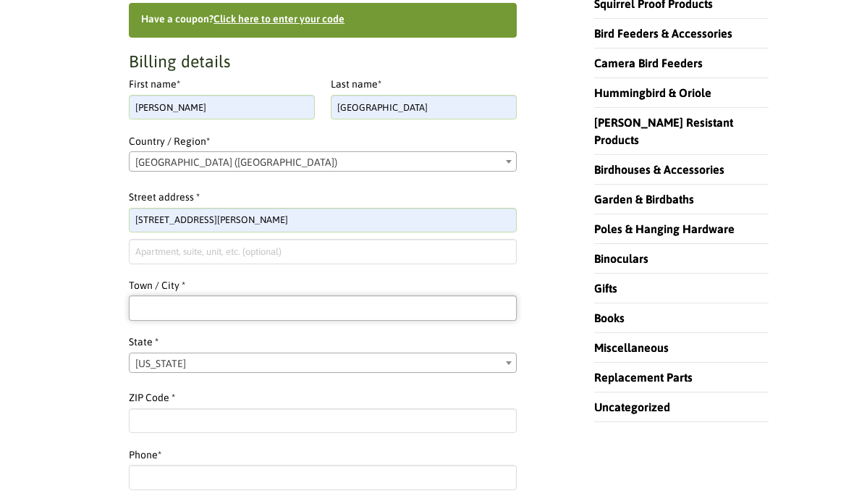
type input "Venice"
select select "FL"
type input "34285"
type input "13174183929"
type input "kslin321@gmail.com"
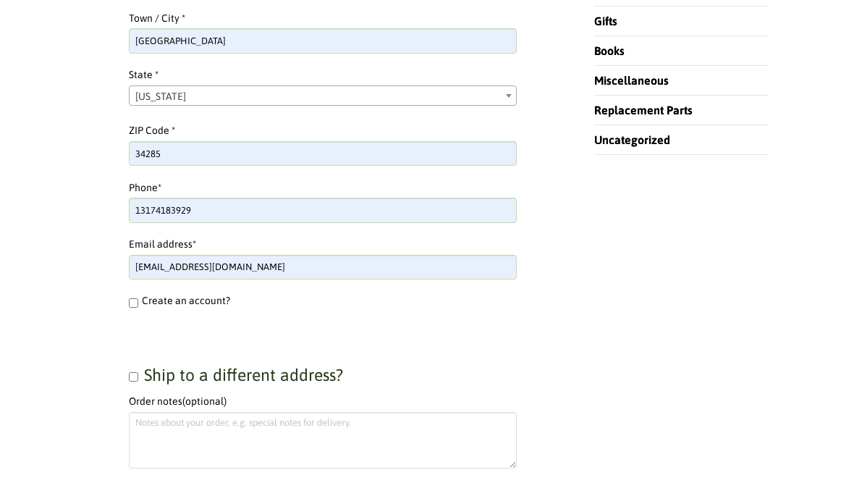
scroll to position [629, 0]
click at [138, 381] on input "Ship to a different address?" at bounding box center [133, 375] width 9 height 9
checkbox input "true"
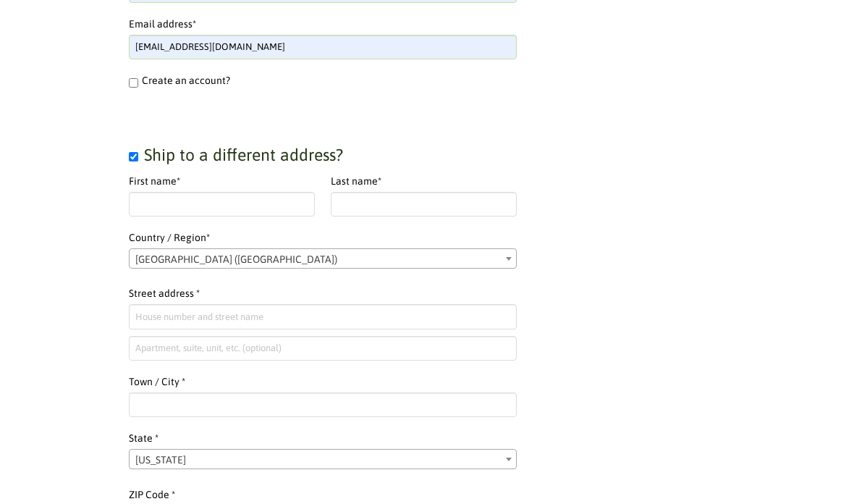
scroll to position [852, 0]
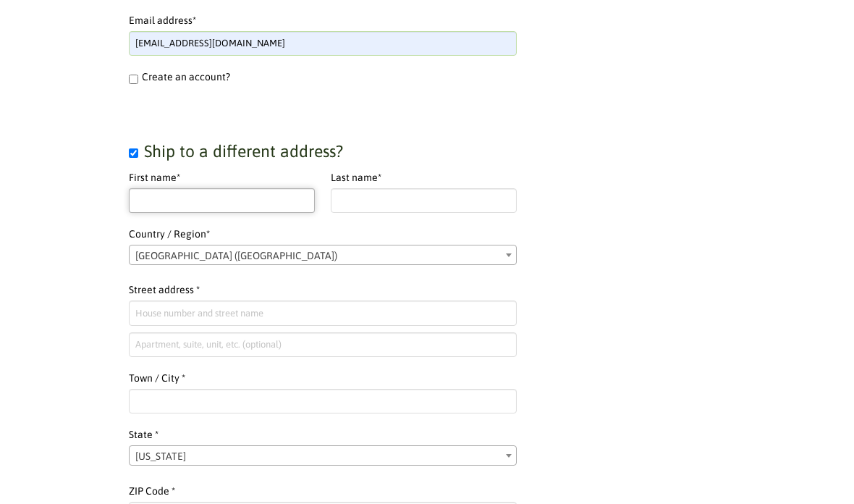
click at [167, 205] on input "First name *" at bounding box center [222, 200] width 186 height 25
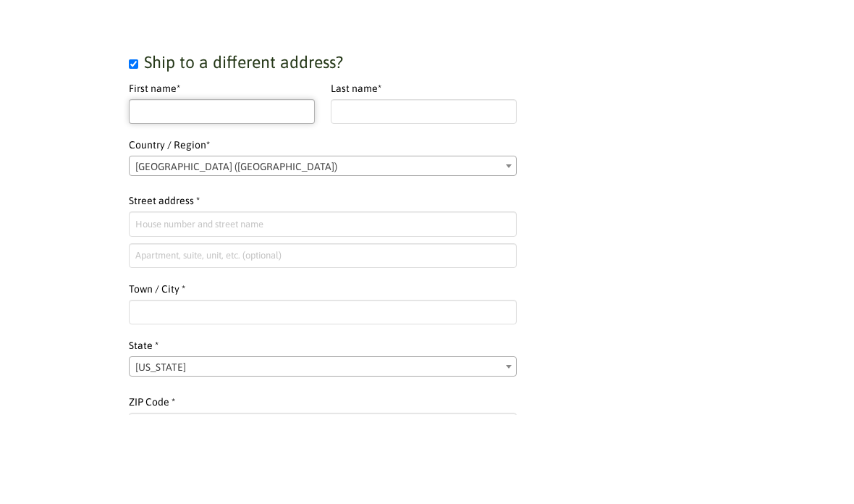
type input "Kathryn"
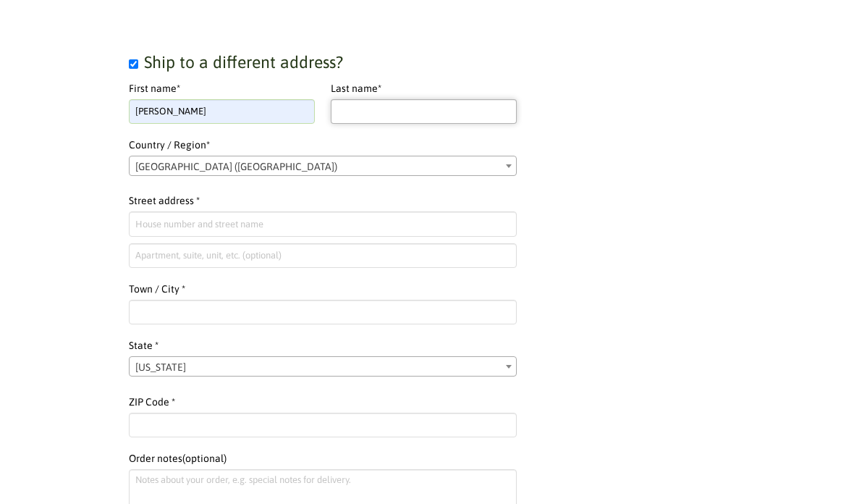
type input "Linville"
type input "[STREET_ADDRESS][PERSON_NAME]"
type input "Barrington"
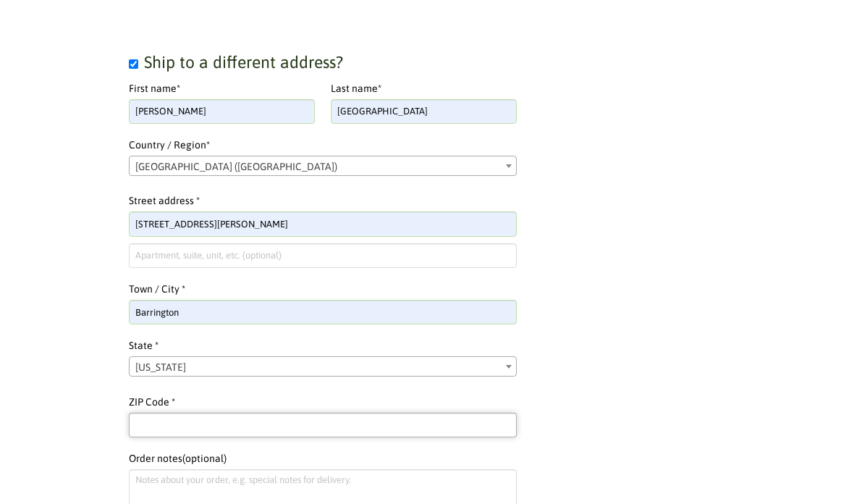
type input "60010"
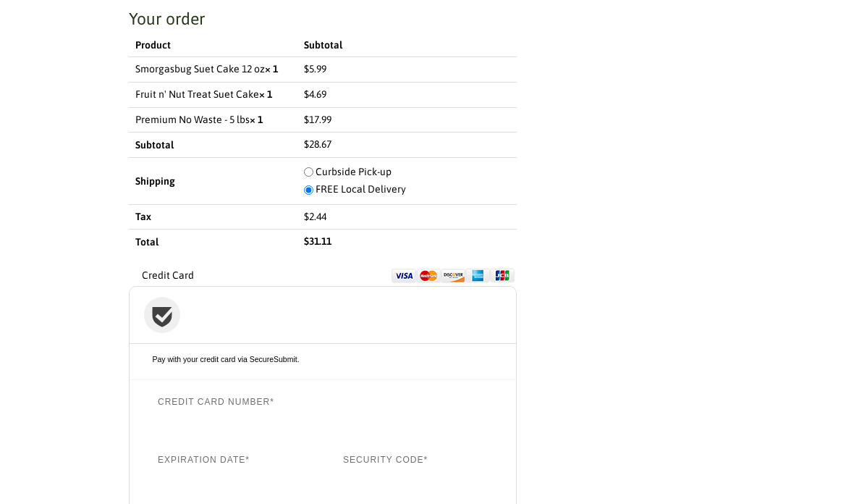
scroll to position [1508, 0]
click at [410, 274] on img "Checkout" at bounding box center [453, 274] width 124 height 17
click at [0, 0] on input "Credit Card" at bounding box center [0, 0] width 0 height 0
click at [406, 274] on img "Checkout" at bounding box center [453, 274] width 124 height 17
click at [0, 0] on input "Credit Card" at bounding box center [0, 0] width 0 height 0
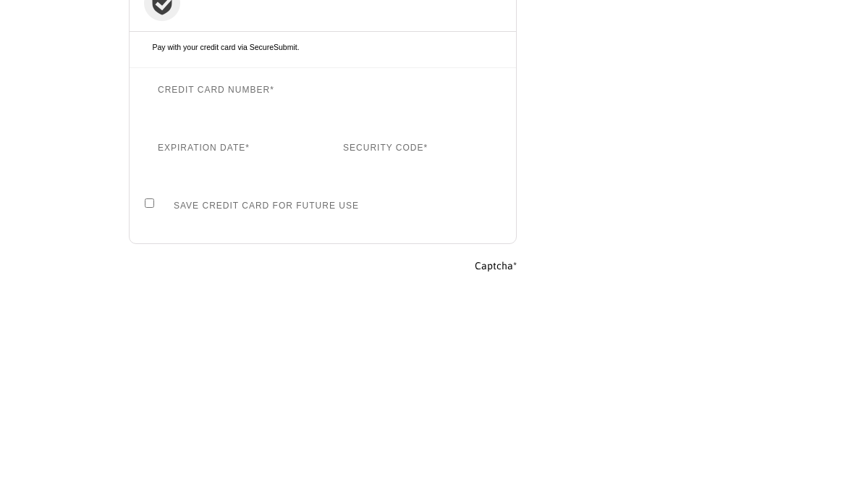
scroll to position [1820, 0]
click at [475, 386] on button "Place order" at bounding box center [459, 384] width 89 height 22
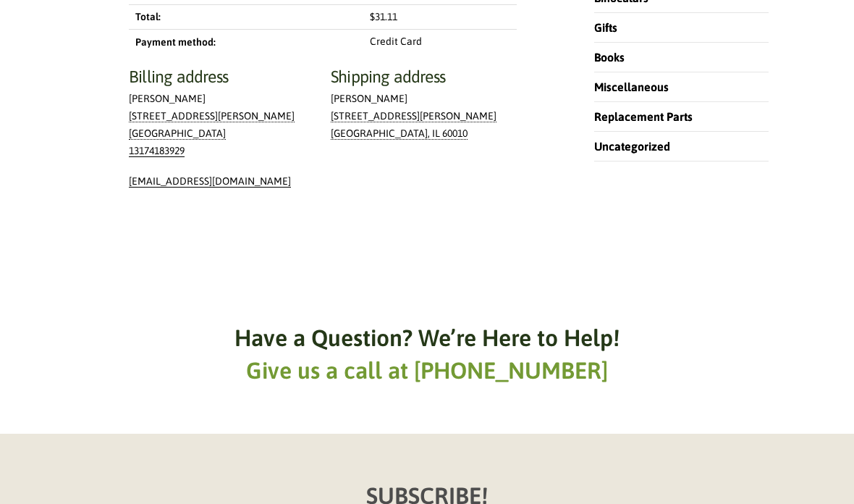
scroll to position [622, 0]
